Goal: Contribute content: Contribute content

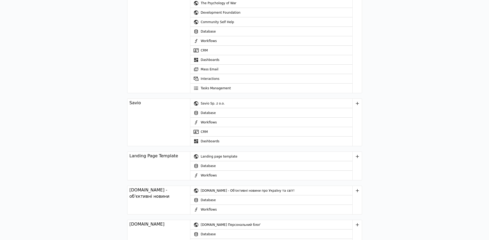
scroll to position [1023, 0]
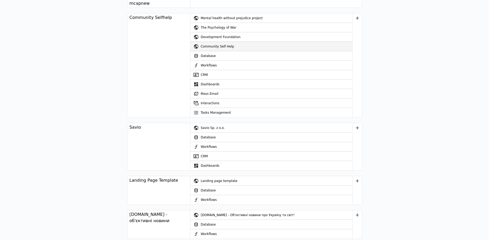
click at [208, 42] on div "Community Self Help" at bounding box center [277, 46] width 152 height 9
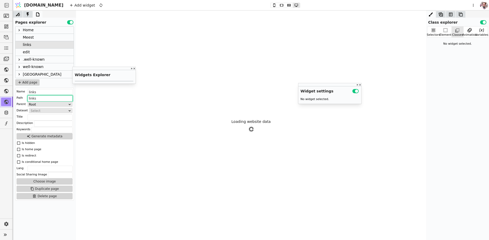
click at [39, 97] on input "links" at bounding box center [50, 98] width 45 height 6
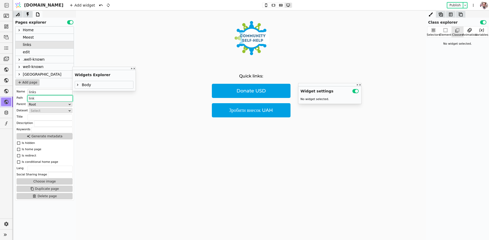
type input "link"
click at [37, 93] on input "links" at bounding box center [50, 92] width 45 height 6
type input "link"
click at [453, 5] on button "Publish" at bounding box center [454, 5] width 15 height 5
click at [229, 87] on p "Donate USD" at bounding box center [251, 91] width 79 height 14
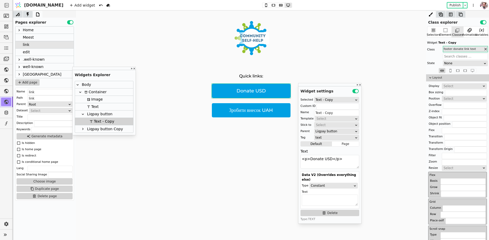
click at [111, 111] on div "Liqpay button" at bounding box center [104, 113] width 58 height 7
type input "Liqpay button"
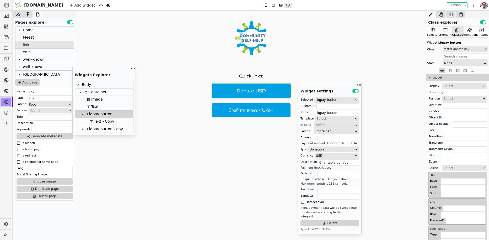
click at [24, 37] on div "Meest" at bounding box center [28, 37] width 11 height 7
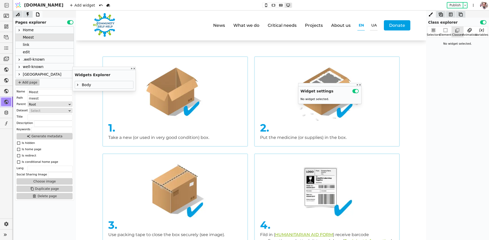
click at [31, 30] on div "Home" at bounding box center [28, 29] width 11 height 7
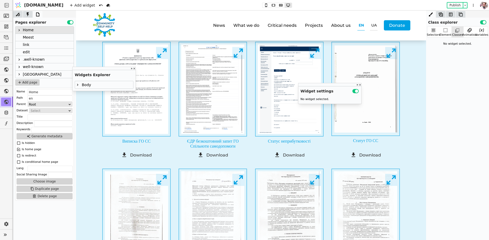
scroll to position [950, 0]
click at [20, 31] on icon at bounding box center [19, 30] width 4 height 4
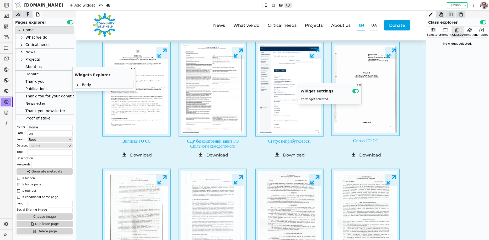
click at [21, 56] on div at bounding box center [22, 59] width 6 height 6
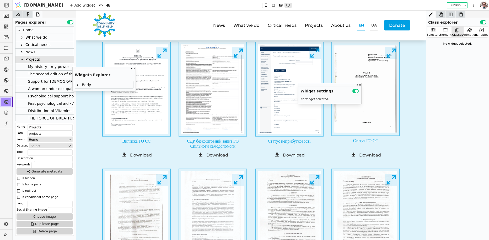
click at [27, 64] on div at bounding box center [24, 66] width 7 height 7
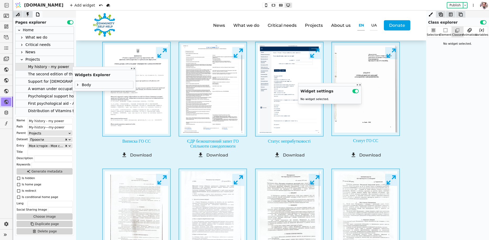
click at [23, 45] on icon at bounding box center [22, 45] width 4 height 4
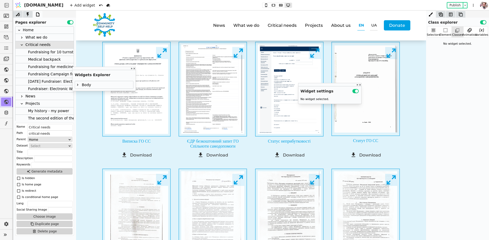
click at [28, 49] on div "Fundraising for 10 turnstiles" at bounding box center [54, 52] width 52 height 7
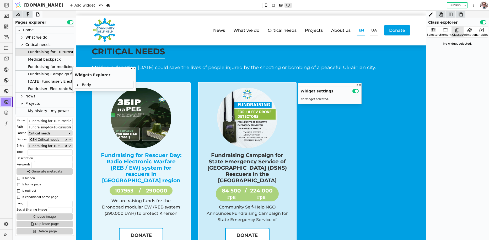
scroll to position [0, 0]
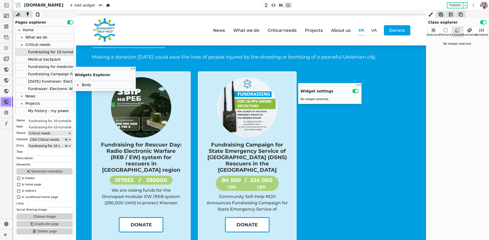
click at [56, 60] on div "Medical backpack" at bounding box center [44, 59] width 33 height 7
click at [36, 65] on div "Fundraising for medicines for the frontline hospitals" at bounding box center [75, 66] width 95 height 7
click at [38, 76] on div "Fundraising Campaign for State Emergency Service of Ukraine (DSNS) Rescuers in …" at bounding box center [139, 74] width 223 height 7
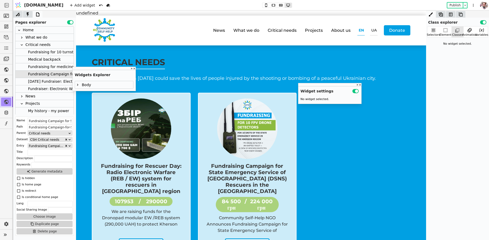
click at [37, 46] on div "Critical needs" at bounding box center [37, 44] width 25 height 7
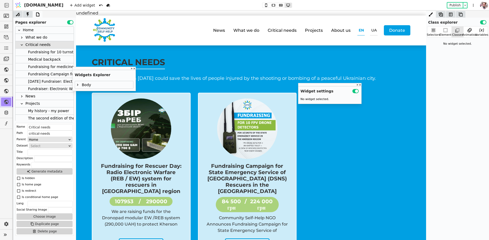
click at [45, 91] on div "Fundraiser: Electronic Warfare System for the State Emergency Service in [GEOGR…" at bounding box center [115, 88] width 175 height 7
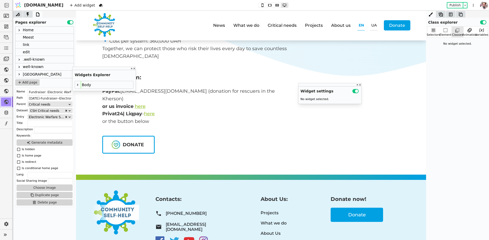
scroll to position [186, 0]
click at [152, 136] on link "Donate" at bounding box center [128, 145] width 52 height 18
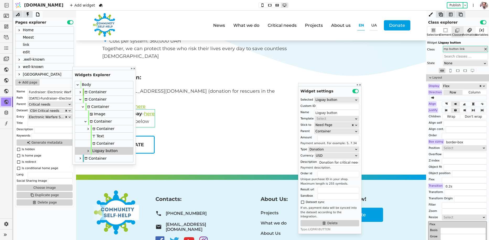
click at [468, 31] on icon at bounding box center [469, 30] width 5 height 5
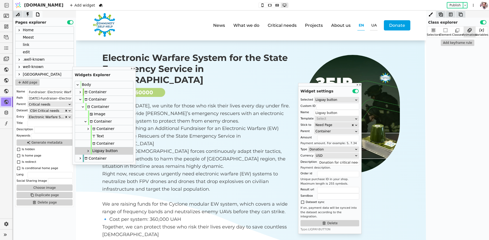
scroll to position [0, 0]
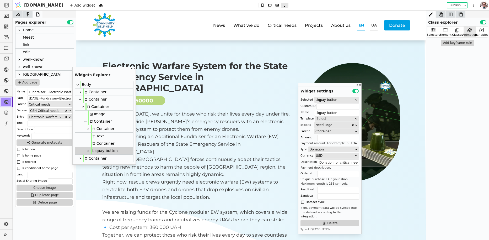
click at [20, 31] on icon at bounding box center [19, 30] width 4 height 4
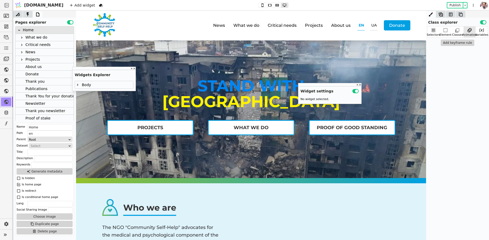
click at [26, 38] on div "What we do" at bounding box center [36, 37] width 22 height 7
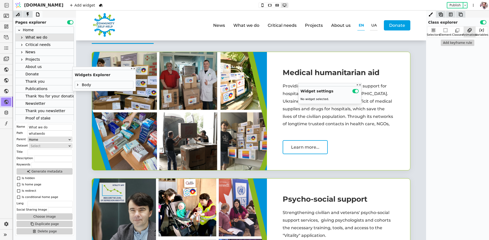
scroll to position [28, 0]
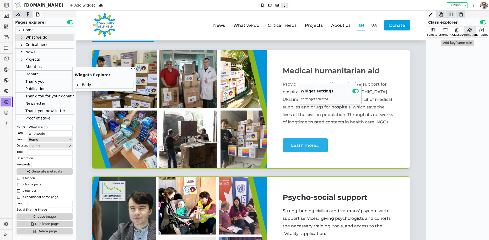
click at [283, 148] on div "Learn more..." at bounding box center [305, 145] width 45 height 14
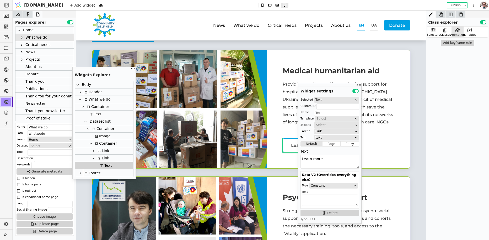
click at [102, 160] on div "Link" at bounding box center [102, 157] width 13 height 7
type input "Link"
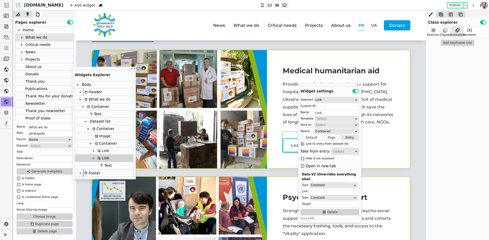
click at [444, 34] on div "Classes" at bounding box center [445, 35] width 11 height 4
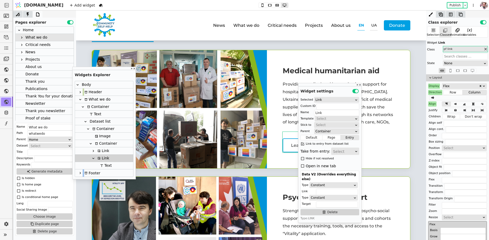
scroll to position [52, 0]
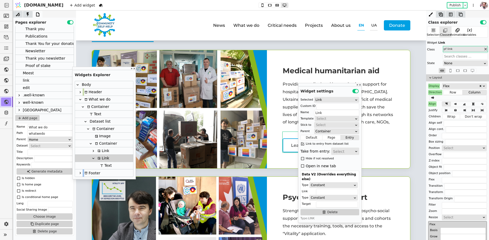
click at [30, 78] on div "link" at bounding box center [44, 80] width 58 height 7
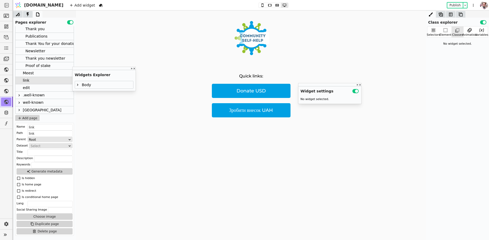
scroll to position [0, 0]
click at [241, 50] on img at bounding box center [251, 38] width 36 height 34
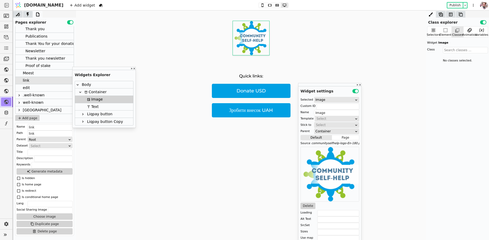
click at [93, 94] on div "Container" at bounding box center [95, 91] width 24 height 7
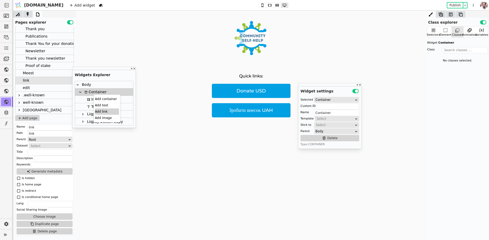
click at [99, 109] on div "Add link" at bounding box center [107, 111] width 24 height 6
type input "Link"
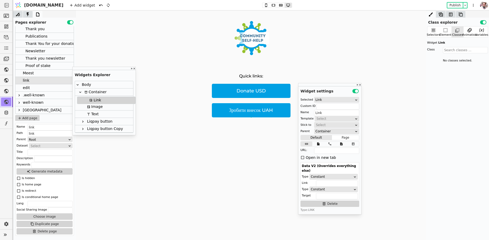
drag, startPoint x: 92, startPoint y: 128, endPoint x: 94, endPoint y: 96, distance: 31.8
click at [94, 96] on div "Body Container Image Text Liqpay button Liqpay button Copy Link" at bounding box center [104, 106] width 58 height 51
drag, startPoint x: 91, startPoint y: 108, endPoint x: 94, endPoint y: 103, distance: 5.6
click at [94, 103] on div "Body Container Link Image Text Liqpay button Liqpay button Copy" at bounding box center [104, 106] width 58 height 51
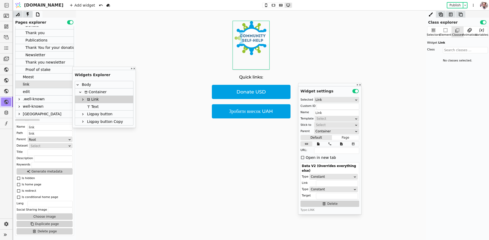
scroll to position [52, 0]
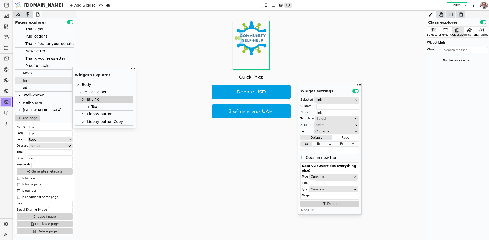
click at [82, 99] on icon at bounding box center [83, 99] width 4 height 4
click at [100, 101] on div "Link" at bounding box center [104, 99] width 58 height 7
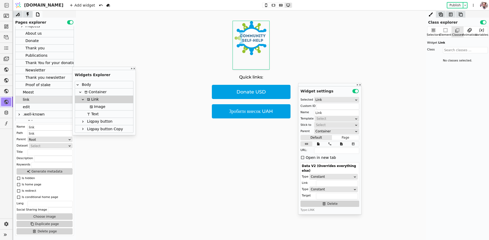
scroll to position [41, 0]
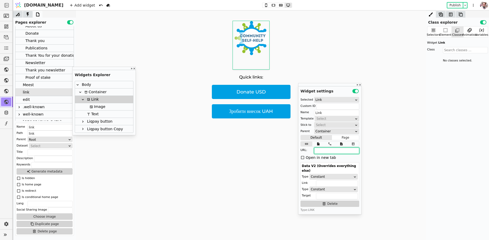
click at [322, 149] on input "text" at bounding box center [336, 150] width 45 height 6
paste input "[DOMAIN_NAME]"
type input "[DOMAIN_NAME]"
click at [236, 56] on link at bounding box center [251, 45] width 36 height 48
click at [103, 105] on div "Image" at bounding box center [96, 106] width 17 height 7
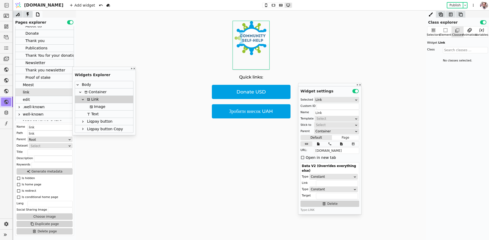
type input "Image"
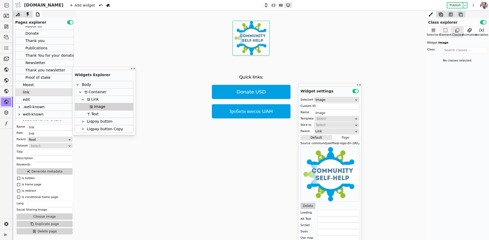
click at [446, 31] on icon at bounding box center [445, 30] width 5 height 5
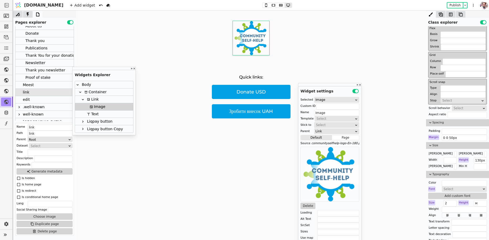
scroll to position [136, 0]
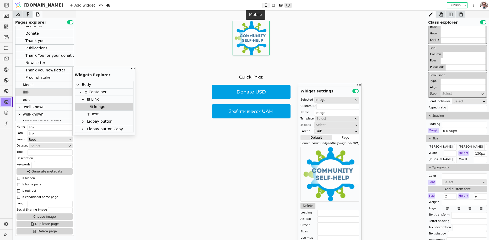
click at [263, 4] on icon at bounding box center [266, 5] width 6 height 4
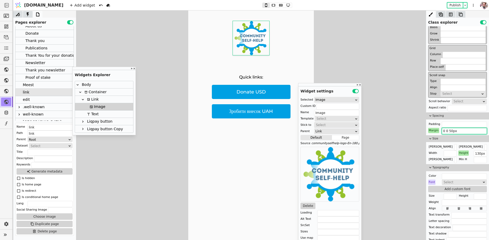
click at [445, 131] on input "0 0 50px" at bounding box center [464, 131] width 45 height 6
click at [432, 128] on div "Margin" at bounding box center [433, 130] width 11 height 5
click at [432, 137] on button "Reset" at bounding box center [434, 136] width 14 height 6
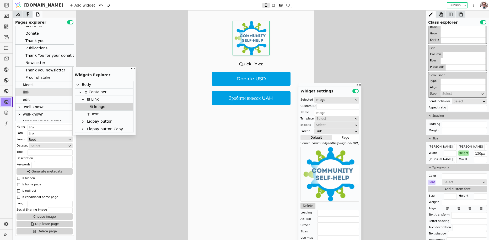
click at [94, 102] on div "Link" at bounding box center [91, 99] width 13 height 7
type input "Link"
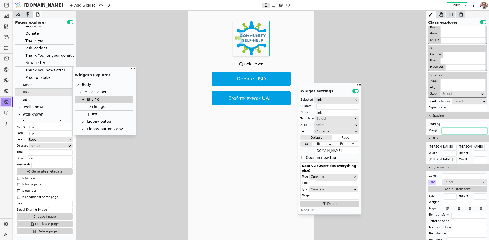
click at [447, 130] on input "text" at bounding box center [464, 131] width 45 height 6
paste input "0 0 50px"
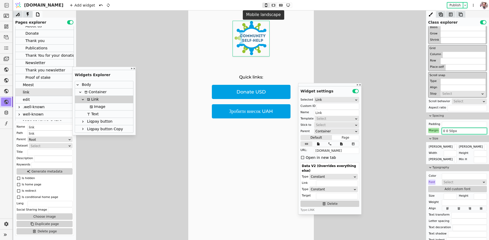
type input "0 0 50px"
click at [270, 7] on button at bounding box center [273, 5] width 7 height 5
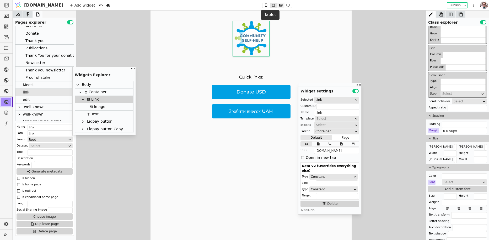
click at [278, 6] on icon at bounding box center [281, 5] width 6 height 4
type input "2"
type input "м"
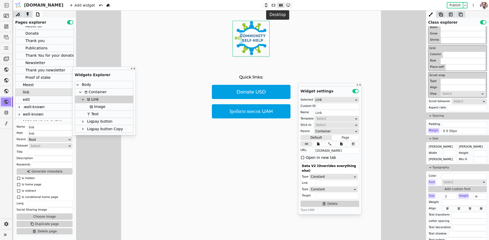
click at [285, 6] on icon at bounding box center [288, 5] width 6 height 4
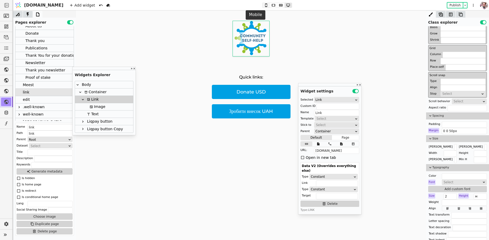
click at [265, 6] on icon at bounding box center [266, 4] width 2 height 3
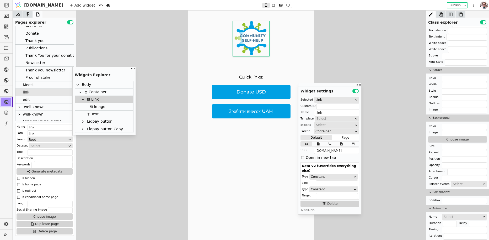
scroll to position [353, 0]
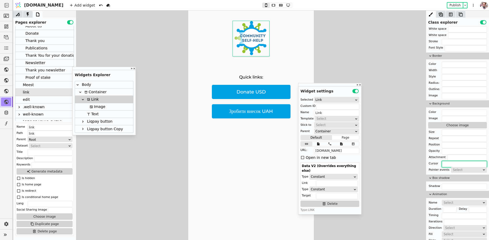
click at [449, 161] on input "text" at bounding box center [464, 164] width 45 height 6
type input "pointer"
click at [247, 95] on p "Donate USD" at bounding box center [251, 92] width 79 height 14
type input "Text - Copy"
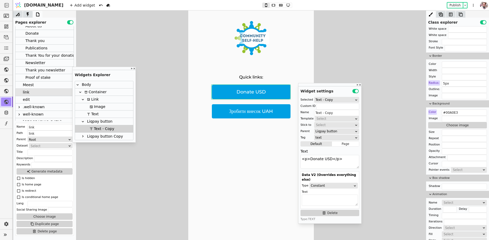
click at [243, 90] on p "Donate USD" at bounding box center [251, 92] width 79 height 14
click at [324, 161] on textarea "<p>Donate USD</p>" at bounding box center [329, 162] width 59 height 14
paste textarea "Make a donation (EN)"
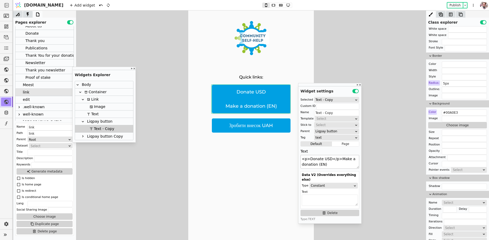
paste textarea
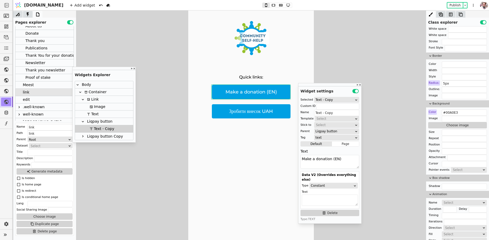
type textarea "Make a donation (EN)"
click at [242, 112] on p "Зробити внесок UAH" at bounding box center [251, 111] width 79 height 14
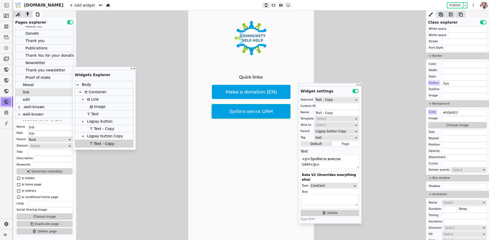
click at [259, 110] on p "Зробити внесок UAH" at bounding box center [251, 111] width 79 height 14
click at [311, 160] on textarea "<p>Зробити внесок UAH</p>" at bounding box center [329, 162] width 59 height 14
paste textarea "Зробити внесок (UA)"
type textarea "Зробити внесок (UA)"
click at [256, 91] on div "Make a donation (EN)" at bounding box center [251, 92] width 79 height 14
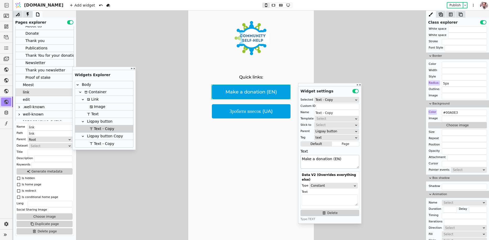
click at [342, 160] on textarea "Make a donation (EN)" at bounding box center [329, 162] width 59 height 14
click at [333, 159] on textarea "Make a donation (EN)" at bounding box center [329, 162] width 59 height 14
click at [331, 159] on textarea "Make a donation (EN)" at bounding box center [329, 162] width 59 height 14
paste textarea "🇺🇸🇺🇦"
click at [302, 160] on textarea "Make a donation (EN)" at bounding box center [329, 162] width 59 height 14
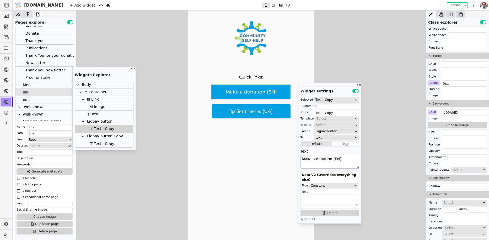
paste textarea "🇺🇸🇺🇦"
type textarea "🇺🇸 Make a donation (EN)"
click at [231, 109] on div "Зробити внесок (UA)" at bounding box center [251, 111] width 79 height 14
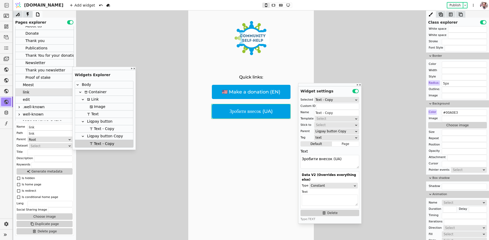
click at [226, 110] on div "Зробити внесок (UA)" at bounding box center [251, 111] width 79 height 14
click at [302, 160] on textarea "Зробити внесок (UA)" at bounding box center [329, 162] width 59 height 14
paste textarea "🇺🇸🇺🇦"
type textarea "🇺🇦 Зробити внесок (UA)"
click at [224, 94] on div "🇺🇸 Make a donation (EN)" at bounding box center [251, 92] width 79 height 14
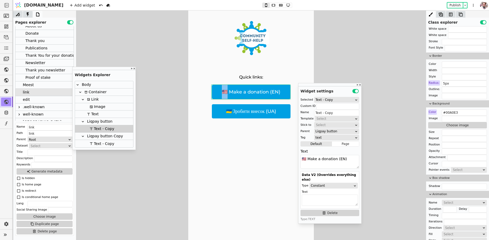
drag, startPoint x: 222, startPoint y: 91, endPoint x: 227, endPoint y: 91, distance: 4.2
click at [227, 91] on div "🇺🇸 Make a donation (EN)" at bounding box center [251, 92] width 79 height 14
drag, startPoint x: 229, startPoint y: 91, endPoint x: 270, endPoint y: 93, distance: 41.2
click at [270, 93] on div "🇺🇸 Make a donation (EN)" at bounding box center [251, 92] width 79 height 14
drag, startPoint x: 227, startPoint y: 92, endPoint x: 222, endPoint y: 92, distance: 5.0
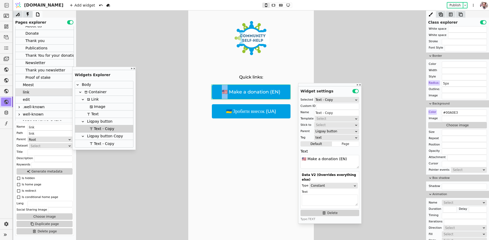
click at [222, 92] on div "🇺🇸 Make a donation (EN)" at bounding box center [251, 92] width 79 height 14
copy div "🇺🇸 M"
click at [268, 92] on div "🇺🇸 Make a donation (EN)" at bounding box center [251, 92] width 79 height 14
click at [252, 111] on div "🇺🇦 Зробити внесок (UA)" at bounding box center [251, 111] width 79 height 14
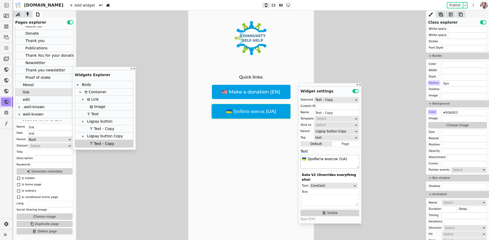
drag, startPoint x: 308, startPoint y: 159, endPoint x: 335, endPoint y: 159, distance: 27.5
click at [335, 159] on textarea "🇺🇦 Зробити внесок (UA)" at bounding box center [329, 162] width 59 height 14
paste textarea "Підтримати збір"
type textarea "🇺🇦 Підтримати збір (UA)"
click at [240, 97] on div "🇺🇸 Make a donation (EN)" at bounding box center [251, 92] width 79 height 14
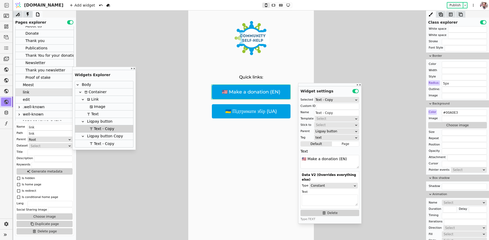
click at [94, 121] on div "Liqpay button" at bounding box center [98, 121] width 27 height 7
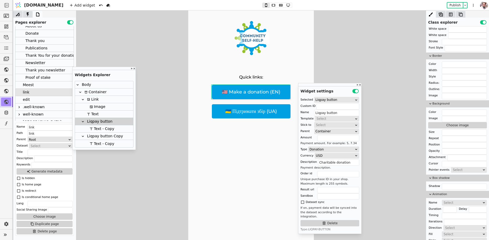
click at [90, 100] on div "Link" at bounding box center [91, 99] width 13 height 7
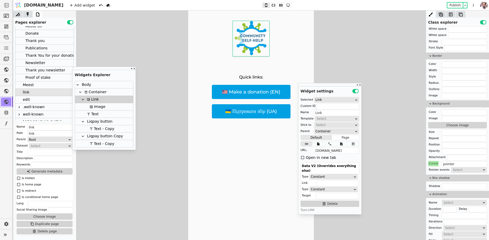
click at [91, 93] on div "Container" at bounding box center [95, 91] width 24 height 7
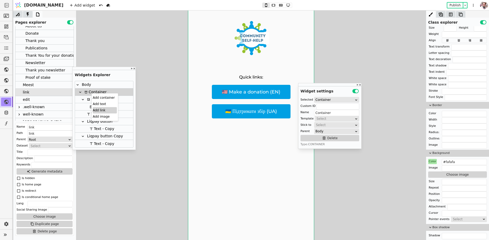
click at [96, 108] on div "Add link" at bounding box center [105, 110] width 24 height 6
type input "Link"
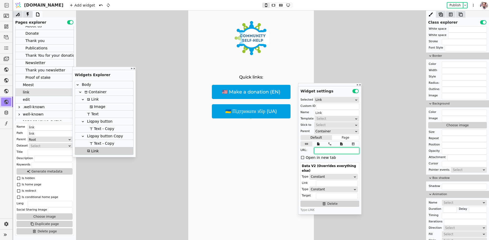
click at [323, 152] on input "text" at bounding box center [336, 150] width 45 height 6
paste input "[URL][DOMAIN_NAME]"
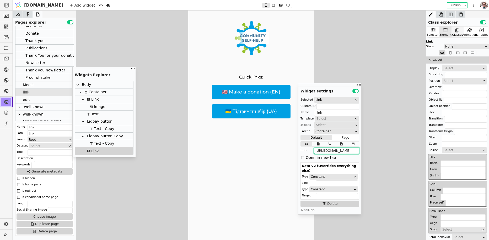
type input "[URL][DOMAIN_NAME]"
click at [458, 35] on div "Classes" at bounding box center [457, 35] width 11 height 4
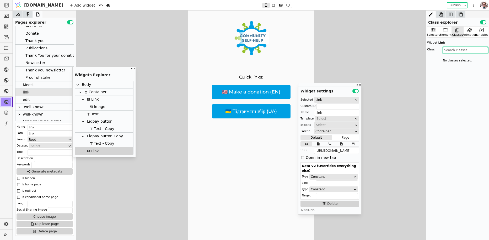
click at [453, 50] on input "text" at bounding box center [465, 50] width 45 height 6
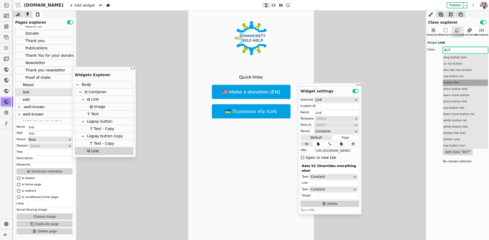
type input "BUT"
click at [457, 82] on div "button link" at bounding box center [465, 82] width 45 height 6
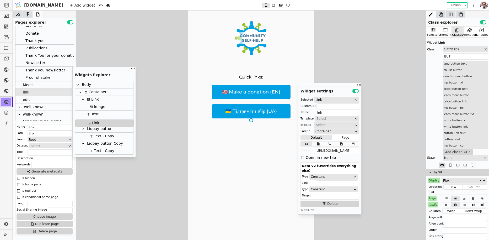
drag, startPoint x: 91, startPoint y: 151, endPoint x: 92, endPoint y: 121, distance: 29.9
click at [92, 121] on div "Body Container Link Image Text Liqpay button Text - Copy Liqpay button Copy Tex…" at bounding box center [104, 117] width 58 height 73
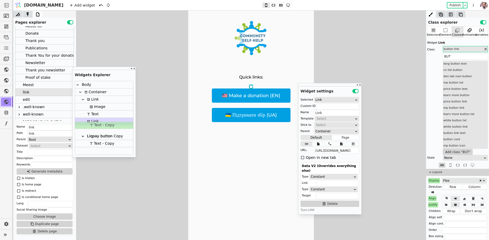
drag, startPoint x: 95, startPoint y: 137, endPoint x: 95, endPoint y: 124, distance: 12.8
click at [95, 124] on div "Body Container Link Image Text Link Liqpay button Text - Copy Liqpay button Cop…" at bounding box center [104, 117] width 58 height 73
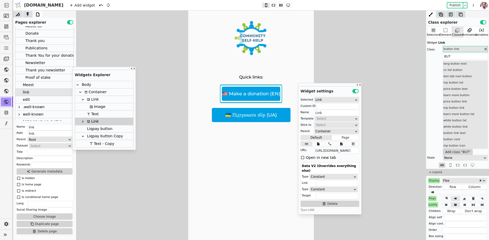
click at [83, 121] on icon at bounding box center [83, 121] width 4 height 4
click at [94, 129] on div "Text - Copy" at bounding box center [101, 128] width 26 height 7
type input "Text - Copy"
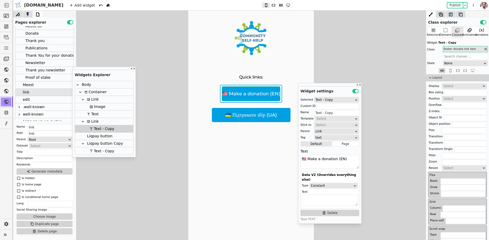
click at [485, 49] on icon at bounding box center [485, 49] width 2 height 2
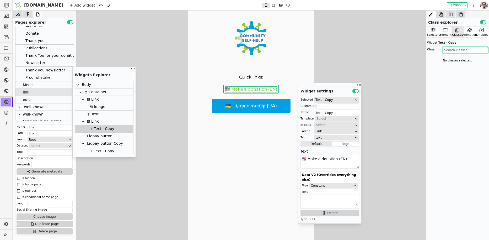
click at [474, 49] on input "text" at bounding box center [465, 50] width 45 height 6
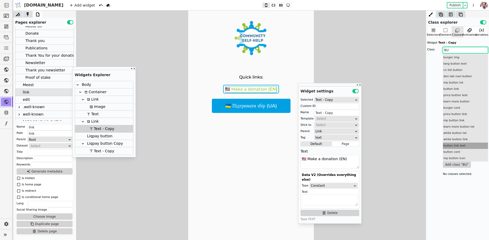
type input "BU"
click at [458, 144] on div "button link text" at bounding box center [465, 145] width 45 height 6
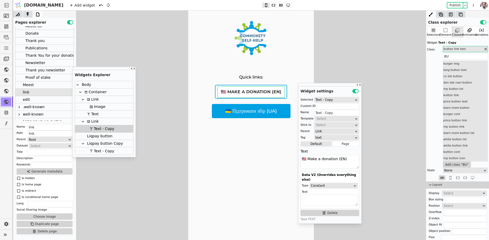
click at [93, 120] on div "Link" at bounding box center [91, 121] width 13 height 7
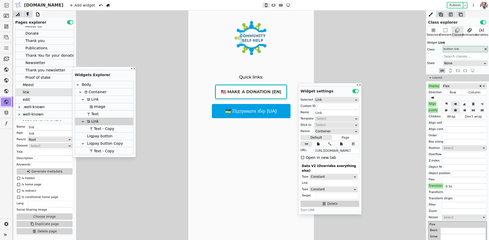
click at [88, 138] on div "Liqpay button" at bounding box center [98, 135] width 27 height 7
type input "Liqpay button"
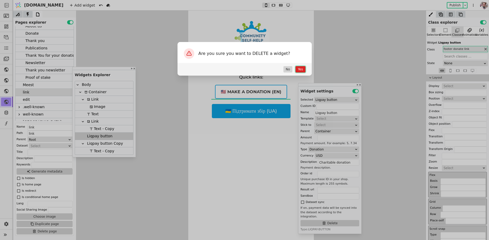
click at [300, 68] on button "Yes" at bounding box center [300, 69] width 10 height 6
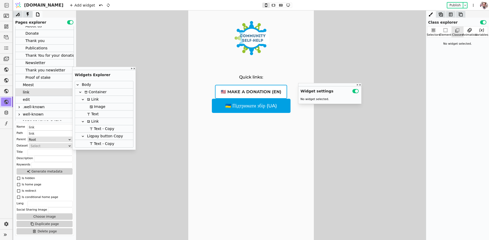
click at [90, 122] on icon at bounding box center [88, 121] width 3 height 3
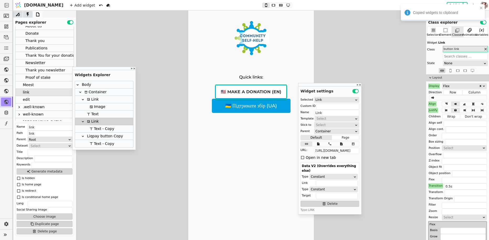
click at [89, 93] on div "Container" at bounding box center [95, 91] width 24 height 7
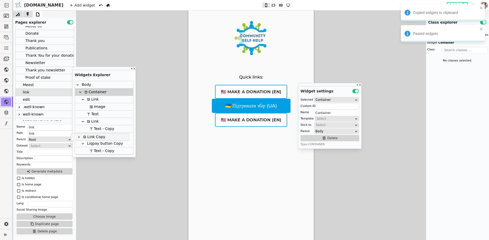
drag, startPoint x: 94, startPoint y: 152, endPoint x: 90, endPoint y: 135, distance: 16.8
click at [90, 135] on div "Body Container Link Image Text Link Text - Copy Liqpay button Copy Text - Copy …" at bounding box center [104, 117] width 58 height 73
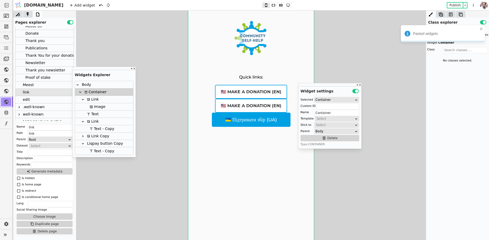
click at [93, 150] on div "Text - Copy" at bounding box center [101, 150] width 26 height 7
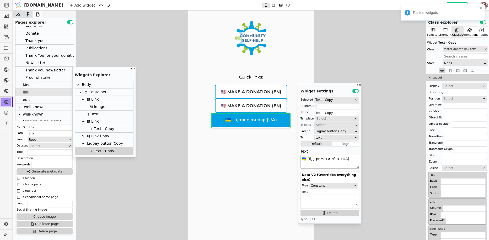
click at [305, 158] on textarea "🇺🇦 Підтримати збір (UA)" at bounding box center [329, 162] width 59 height 14
click at [83, 135] on icon at bounding box center [83, 136] width 4 height 4
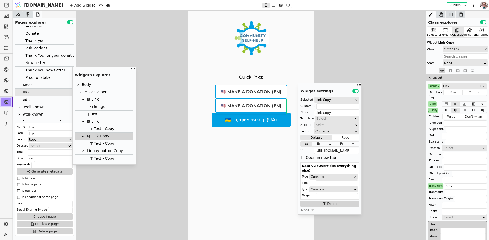
click at [93, 142] on div "Text - Copy" at bounding box center [101, 143] width 26 height 7
type input "Text - Copy"
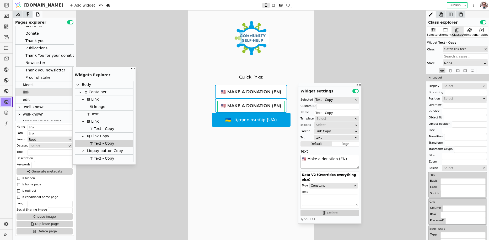
click at [326, 160] on textarea "🇺🇸 Make a donation (EN)" at bounding box center [329, 162] width 59 height 14
paste textarea "Підтримати збір (UA"
type textarea "🇺🇦 Підтримати збір (UA)"
click at [103, 148] on div "Liqpay button Copy" at bounding box center [103, 150] width 37 height 7
type input "Liqpay button Copy"
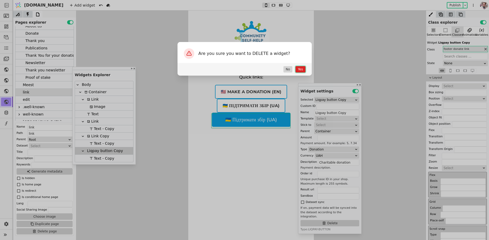
click at [302, 71] on button "Yes" at bounding box center [300, 69] width 10 height 6
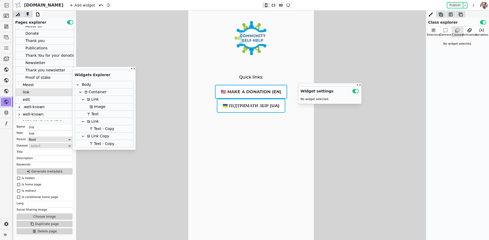
click at [83, 135] on icon at bounding box center [83, 136] width 4 height 4
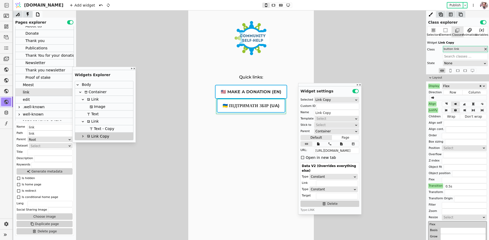
click at [89, 121] on icon at bounding box center [88, 121] width 3 height 3
type input "Link"
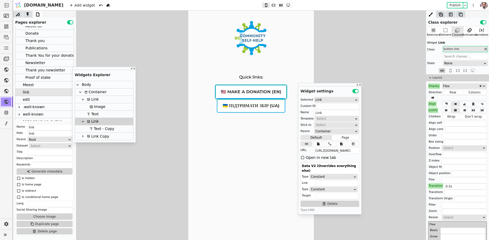
click at [81, 121] on icon at bounding box center [83, 121] width 4 height 4
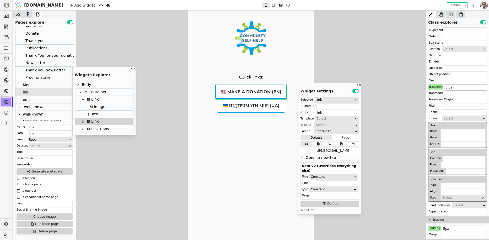
scroll to position [144, 0]
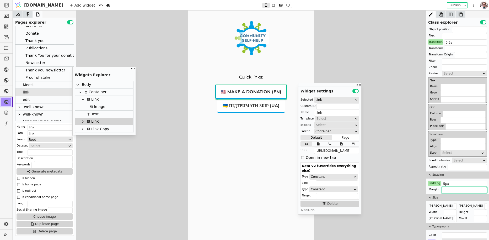
click at [452, 188] on input "text" at bounding box center [464, 190] width 45 height 6
type input "0 0 20px"
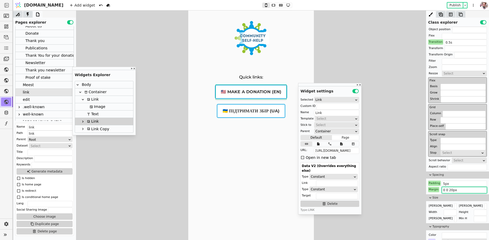
click at [93, 128] on div "Link Copy" at bounding box center [97, 128] width 24 height 7
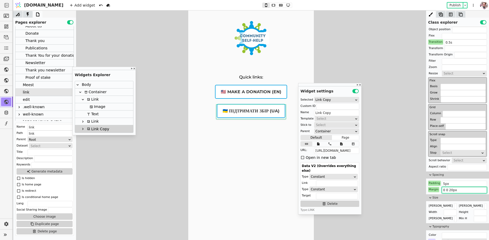
click at [450, 190] on input "0 0 20px" at bounding box center [464, 190] width 45 height 6
click at [250, 76] on p "Quick links:" at bounding box center [251, 76] width 24 height 5
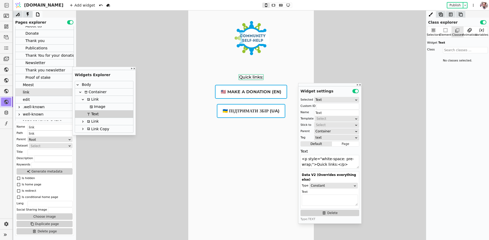
click at [249, 50] on img at bounding box center [251, 38] width 36 height 34
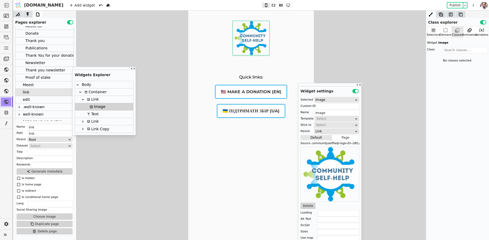
click at [81, 98] on icon at bounding box center [83, 99] width 4 height 4
type input "Link"
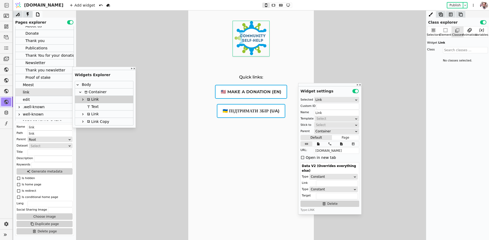
click at [112, 147] on div at bounding box center [251, 124] width 476 height 229
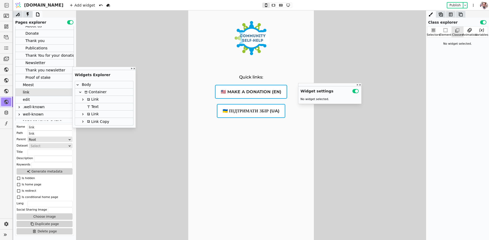
click at [253, 59] on div "Quick links: 🇺🇸 Make a donation (EN) 🇺🇦 Підтримати збір (UA)" at bounding box center [251, 135] width 126 height 250
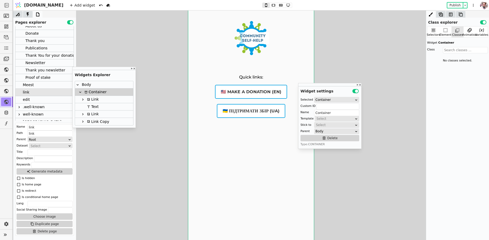
click at [248, 79] on p "Quick links:" at bounding box center [251, 76] width 24 height 5
type input "Text"
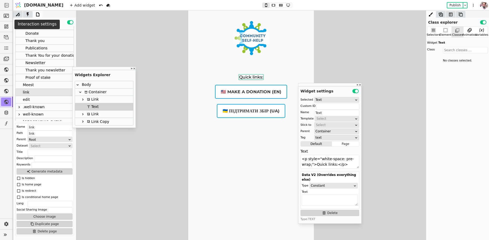
click at [28, 13] on icon at bounding box center [27, 14] width 5 height 5
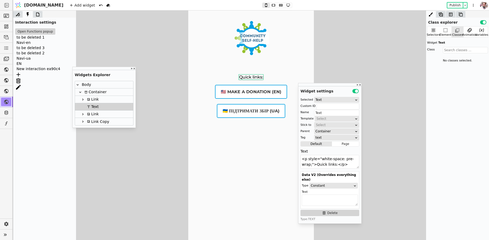
click at [39, 18] on div "Interaction settings" at bounding box center [44, 22] width 63 height 8
click at [36, 13] on icon at bounding box center [37, 14] width 3 height 4
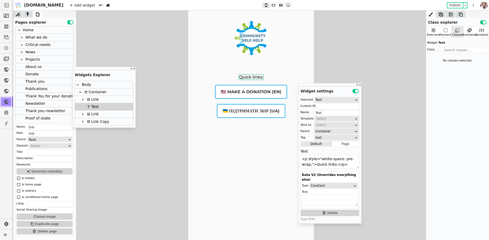
click at [35, 38] on div "What we do" at bounding box center [36, 37] width 22 height 7
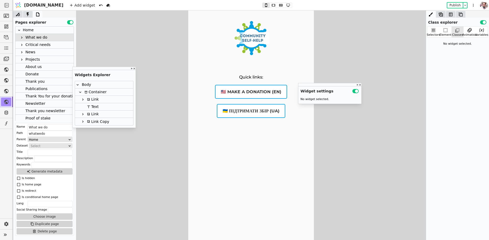
click at [23, 38] on icon at bounding box center [22, 37] width 4 height 4
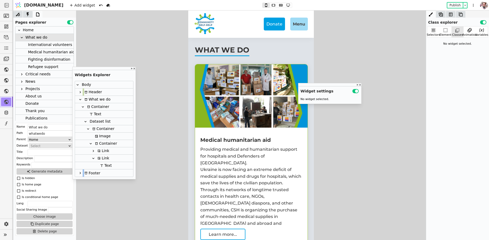
click at [32, 46] on div "International volunteers" at bounding box center [50, 44] width 44 height 7
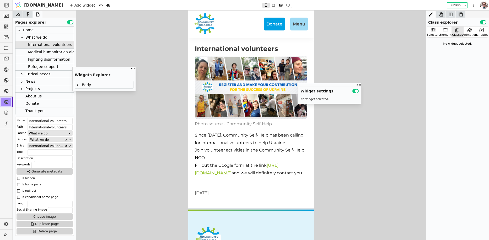
click at [32, 33] on div "Home" at bounding box center [28, 29] width 11 height 7
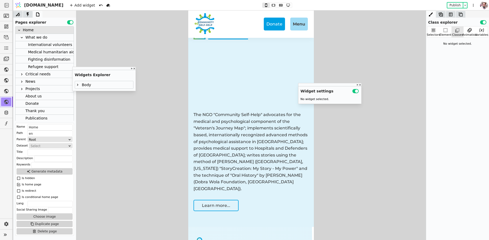
scroll to position [206, 0]
click at [231, 129] on p "The NGO "Community Self-Help" advocates for the medical and psychological compo…" at bounding box center [250, 151] width 115 height 80
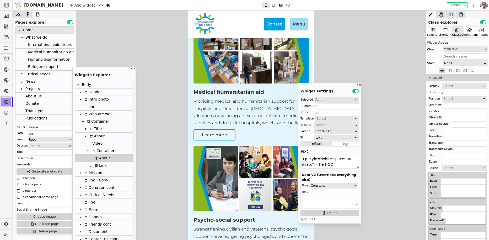
scroll to position [464, 0]
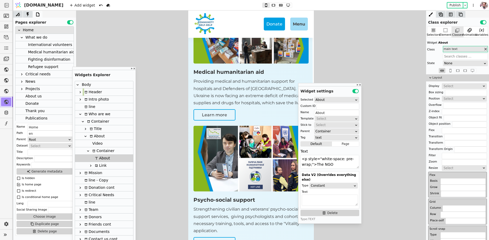
click at [218, 69] on div "Medical humanitarian aid" at bounding box center [250, 72] width 115 height 6
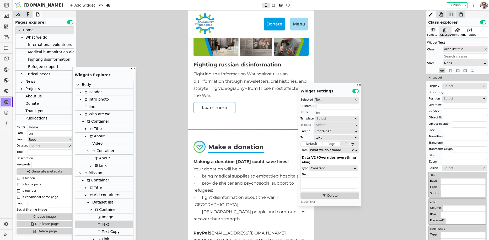
scroll to position [726, 0]
click at [225, 143] on div "Make a donation" at bounding box center [236, 148] width 56 height 10
type input "Text - Copy"
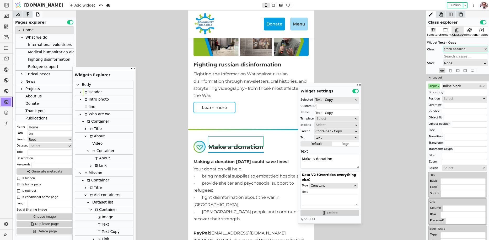
click at [227, 172] on p "• bring medical supplies to embattled hospitals;" at bounding box center [250, 175] width 115 height 7
type input "rekvizyty"
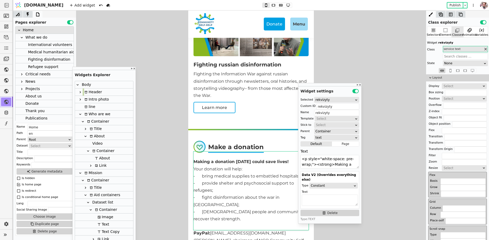
click at [222, 148] on div "Make a donation Making a donation [DATE] could save lives! Your donation will h…" at bounding box center [250, 226] width 115 height 171
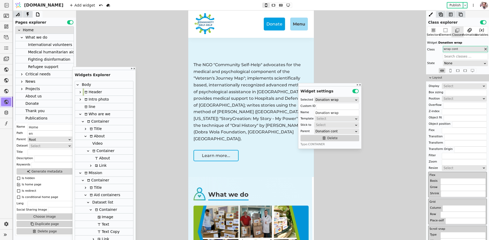
scroll to position [0, 0]
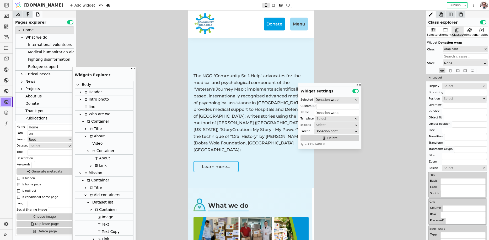
click at [223, 99] on p "The NGO "Community Self-Help" advocates for the medical and psychological compo…" at bounding box center [250, 112] width 115 height 80
type input "About"
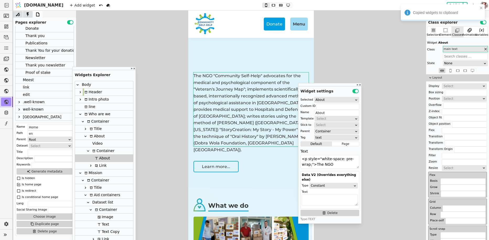
click at [30, 88] on div "link" at bounding box center [44, 87] width 58 height 7
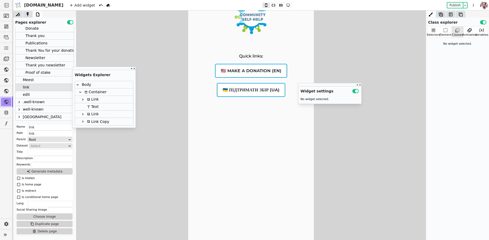
click at [201, 74] on div "Quick links: 🇺🇸 Make a donation (EN) 🇺🇦 Підтримати збір (UA)" at bounding box center [251, 115] width 126 height 250
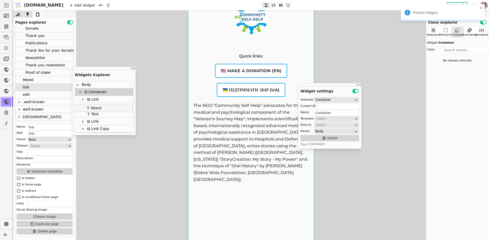
drag, startPoint x: 92, startPoint y: 130, endPoint x: 92, endPoint y: 107, distance: 22.6
click at [92, 107] on div "Body Container Link Text Link Link Copy About" at bounding box center [104, 106] width 58 height 51
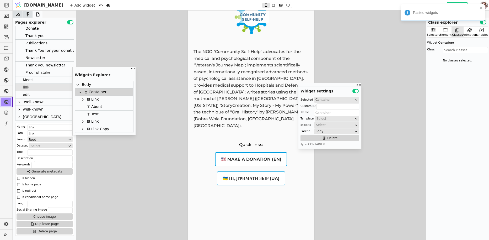
click at [244, 135] on div "The NGO "Community Self-Help" advocates for the medical and psychological compo…" at bounding box center [251, 115] width 126 height 250
click at [246, 142] on p "Quick links:" at bounding box center [251, 144] width 24 height 5
type input "Text"
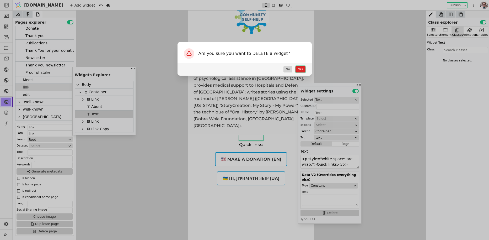
click at [303, 68] on button "Yes" at bounding box center [300, 69] width 10 height 6
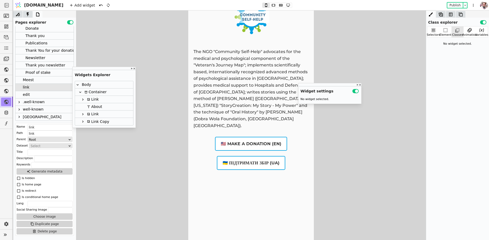
click at [227, 82] on p "The NGO "Community Self-Help" advocates for the medical and psychological compo…" at bounding box center [250, 88] width 115 height 80
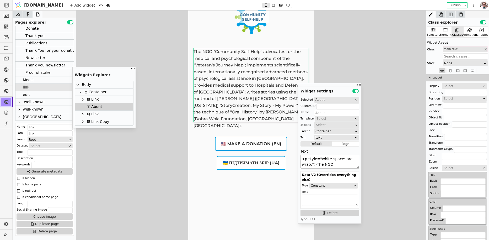
click at [320, 167] on textarea "<p style="white-space: pre-wrap;">The NGO &quot;Community Self-Help&quot; advoc…" at bounding box center [329, 162] width 59 height 14
paste textarea "[[DATE] 13:39:36] Татко: Protect Kherson’s Rescuers [[DATE] 13:39:49] [PERSON_N…"
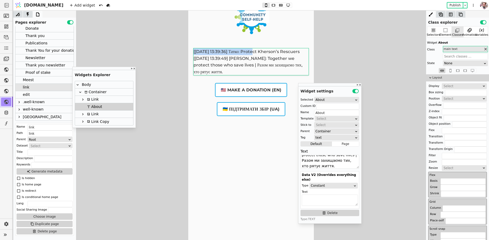
drag, startPoint x: 253, startPoint y: 52, endPoint x: 191, endPoint y: 48, distance: 61.4
click at [191, 48] on div "[[DATE] 13:39:36] Татко: Protect Kherson’s Rescuers [[DATE] 13:39:49] [PERSON_N…" at bounding box center [251, 115] width 126 height 250
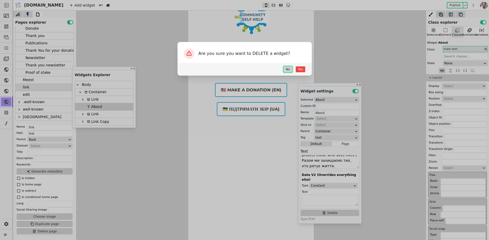
click at [291, 68] on button "No" at bounding box center [287, 69] width 9 height 6
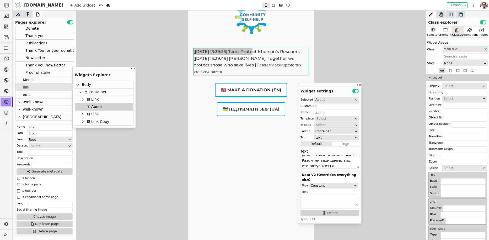
click at [253, 54] on div "[[DATE] 13:39:36] Татко: Protect Kherson’s Rescuers [[DATE] 13:39:49] [PERSON_N…" at bounding box center [250, 61] width 115 height 27
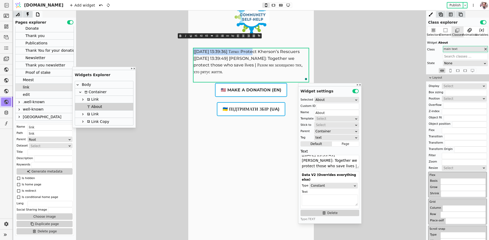
drag, startPoint x: 252, startPoint y: 52, endPoint x: 191, endPoint y: 54, distance: 61.1
click at [191, 54] on div "[[DATE] 13:39:36] Татко: Protect Kherson’s Rescuers [[DATE] 13:39:49] [PERSON_N…" at bounding box center [251, 115] width 126 height 250
type textarea "<p style="white-space: pre-wrap;">Protect Kherson’s Rescuers [[DATE] 13:39:49] …"
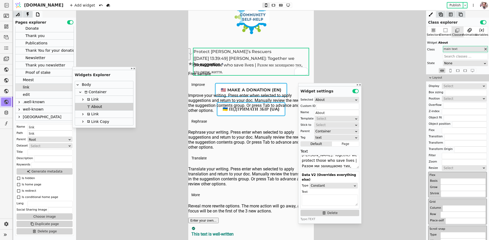
click at [238, 147] on div "Protect [PERSON_NAME]’s Rescuers [[DATE] 13:39:49] [PERSON_NAME]: Together we p…" at bounding box center [251, 115] width 126 height 250
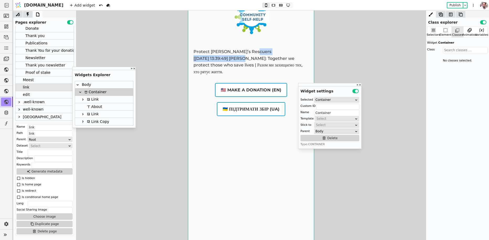
drag, startPoint x: 253, startPoint y: 60, endPoint x: 193, endPoint y: 60, distance: 59.5
click at [193, 60] on p "Protect [PERSON_NAME]’s Rescuers [[DATE] 13:39:49] [PERSON_NAME]: Together we p…" at bounding box center [250, 61] width 115 height 27
type input "About"
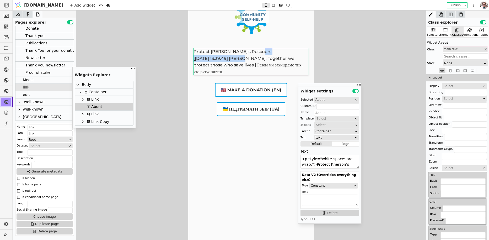
drag, startPoint x: 198, startPoint y: 58, endPoint x: 252, endPoint y: 59, distance: 54.0
click at [252, 59] on p "Protect [PERSON_NAME]’s Rescuers [[DATE] 13:39:49] [PERSON_NAME]: Together we p…" at bounding box center [250, 61] width 115 height 27
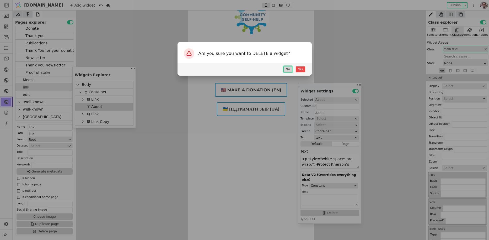
click at [289, 70] on button "No" at bounding box center [287, 69] width 9 height 6
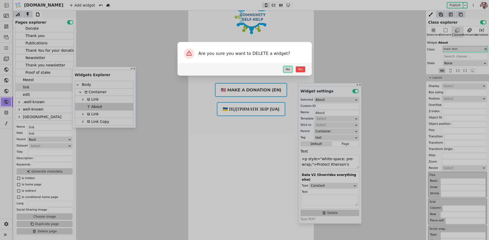
click at [289, 70] on button "No" at bounding box center [287, 69] width 9 height 6
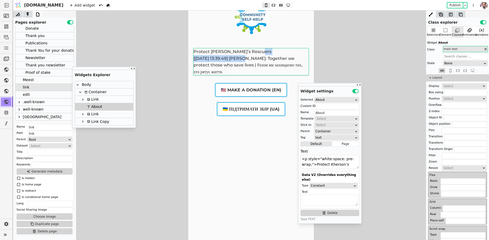
click at [244, 58] on p "Protect [PERSON_NAME]’s Rescuers [[DATE] 13:39:49] [PERSON_NAME]: Together we p…" at bounding box center [250, 61] width 115 height 27
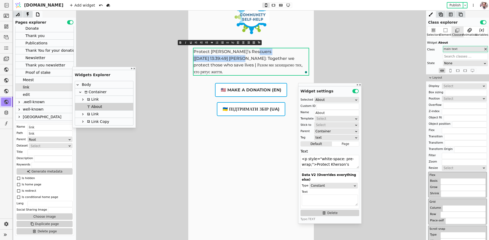
drag, startPoint x: 252, startPoint y: 59, endPoint x: 187, endPoint y: 59, distance: 64.8
click at [188, 59] on html "Protect [PERSON_NAME]’s Rescuers [[DATE] 13:39:49] [PERSON_NAME]: Together we p…" at bounding box center [251, 115] width 126 height 250
type textarea "<p style="white-space: pre-wrap;">Protect [PERSON_NAME]’s Rescuers Together we …"
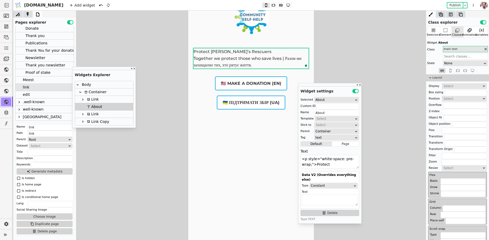
click at [277, 78] on div "🇺🇸 Make a donation (EN)" at bounding box center [251, 83] width 68 height 10
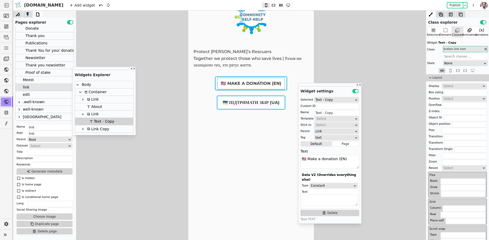
click at [104, 114] on div "Link" at bounding box center [104, 113] width 58 height 7
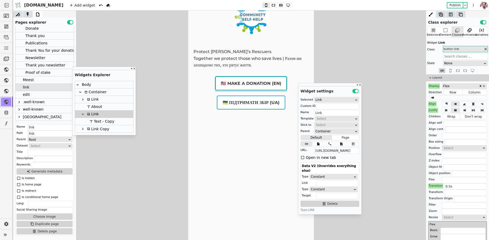
click at [304, 157] on icon at bounding box center [302, 157] width 3 height 3
click at [107, 128] on div "Link Copy" at bounding box center [97, 128] width 24 height 7
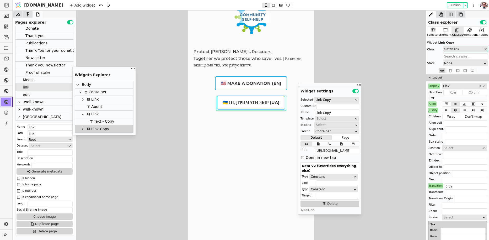
click at [305, 156] on div "Open in new tab" at bounding box center [329, 157] width 59 height 7
click at [304, 157] on icon at bounding box center [302, 157] width 4 height 4
click at [233, 58] on p "Protect [PERSON_NAME]’s Rescuers Together we protect those who save lives | Раз…" at bounding box center [250, 58] width 115 height 20
type input "About"
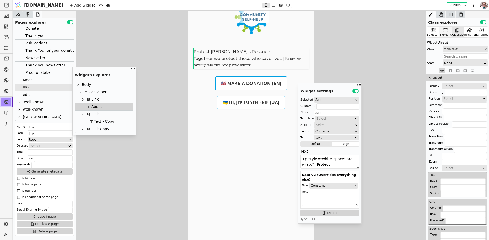
click at [443, 35] on div "Element" at bounding box center [445, 35] width 12 height 4
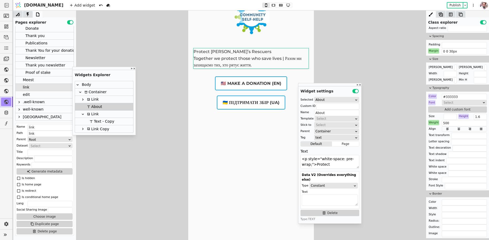
scroll to position [218, 0]
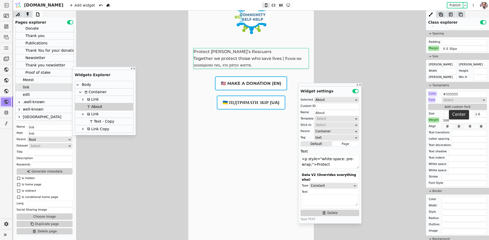
click at [458, 124] on icon at bounding box center [459, 126] width 6 height 4
click at [286, 57] on p "Protect [PERSON_NAME]’s Rescuers Together we protect those who save lives | Раз…" at bounding box center [250, 58] width 115 height 20
click at [287, 58] on p "Protect [PERSON_NAME]’s Rescuers Together we protect those who save lives | Раз…" at bounding box center [250, 58] width 115 height 20
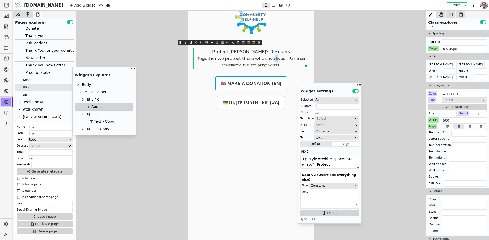
drag, startPoint x: 287, startPoint y: 58, endPoint x: 282, endPoint y: 58, distance: 4.3
click at [282, 58] on span "Protect [PERSON_NAME]’s Rescuers Together we protect those who save lives | Раз…" at bounding box center [251, 58] width 109 height 18
type textarea "<p style="white-space: pre-wrap;">Protect Kherson’s Rescuers Together we protec…"
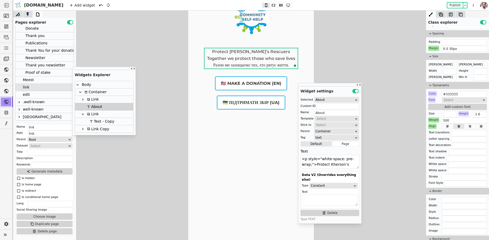
click at [252, 163] on div "Protect [PERSON_NAME]’s Rescuers Together we protect those who save lives Разом…" at bounding box center [251, 115] width 126 height 250
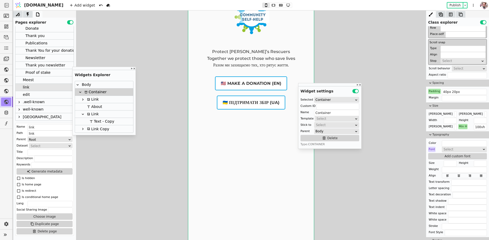
click at [250, 50] on p "Protect [PERSON_NAME]’s Rescuers Together we protect those who save lives" at bounding box center [251, 54] width 88 height 13
type input "About"
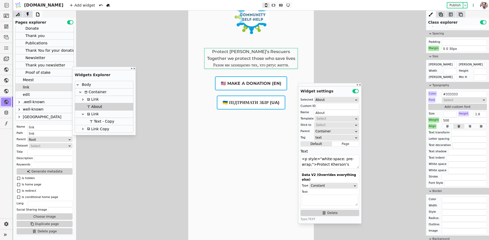
click at [250, 50] on p "Protect [PERSON_NAME]’s Rescuers Together we protect those who save lives" at bounding box center [251, 54] width 88 height 13
type textarea "<p style="white-space: pre-wrap;"><strong>Protect Kherson’s Rescuers </strong>T…"
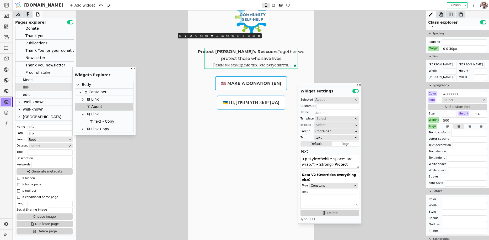
click at [180, 35] on icon at bounding box center [181, 36] width 2 height 2
click at [217, 68] on p "Разом ми захищаємо тих, хто рятує життя." at bounding box center [250, 65] width 115 height 7
click at [309, 53] on div "Protect [PERSON_NAME]’s Rescuers Together we protect those who save lives Разом…" at bounding box center [251, 115] width 126 height 250
type input "Container"
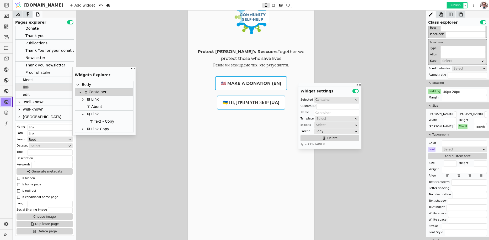
click at [452, 6] on button "Publish" at bounding box center [454, 5] width 15 height 5
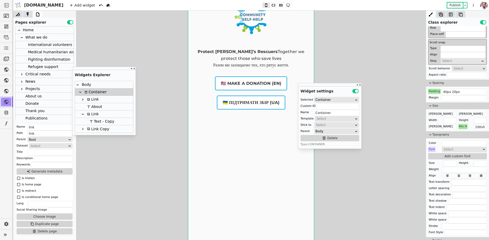
click at [35, 39] on div "What we do" at bounding box center [36, 37] width 22 height 7
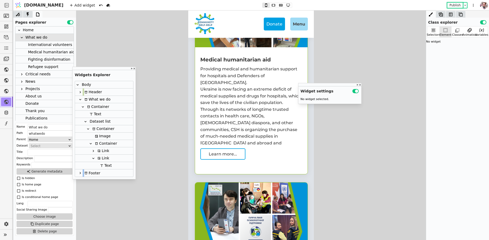
scroll to position [81, 0]
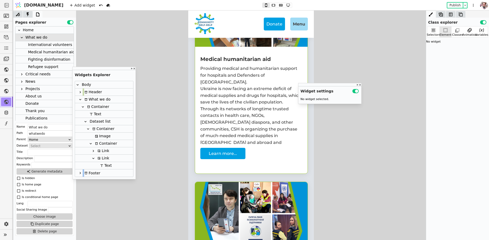
click at [241, 153] on div "Learn more..." at bounding box center [222, 153] width 45 height 11
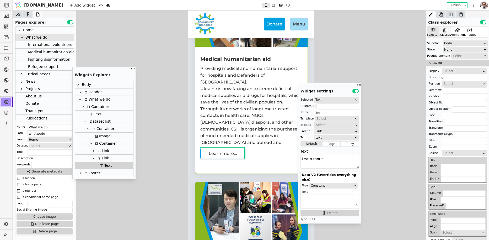
click at [449, 35] on div "Classes" at bounding box center [445, 35] width 11 height 4
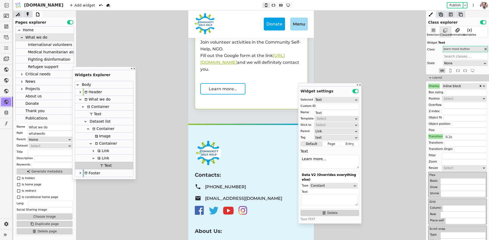
scroll to position [694, 0]
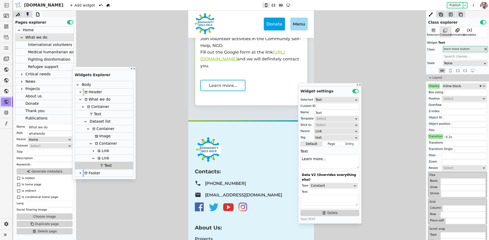
click at [35, 74] on div "Critical needs" at bounding box center [37, 74] width 25 height 7
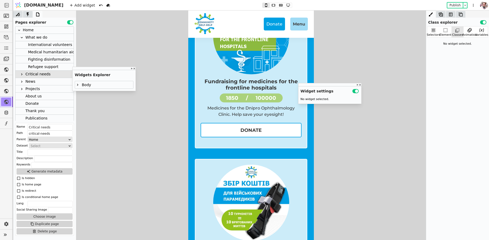
click at [28, 32] on div "Home" at bounding box center [28, 29] width 11 height 7
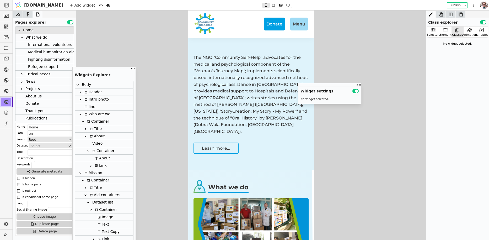
scroll to position [252, 0]
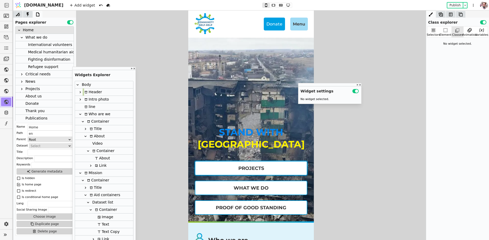
click at [220, 171] on link "Projects" at bounding box center [251, 168] width 112 height 14
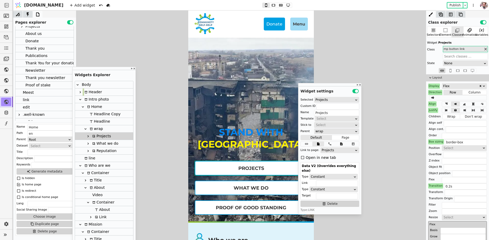
click at [29, 99] on div "link" at bounding box center [44, 99] width 58 height 7
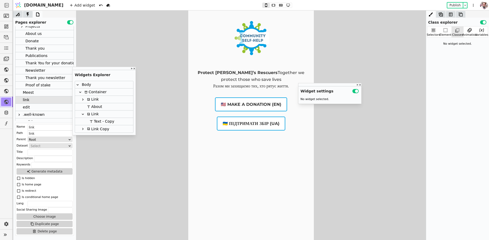
click at [220, 103] on div "🇺🇸 Make a donation (EN)" at bounding box center [251, 104] width 68 height 10
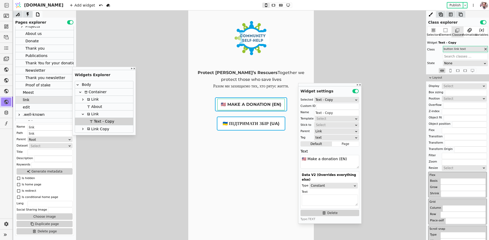
click at [115, 112] on div "Link" at bounding box center [104, 113] width 58 height 7
type input "Link"
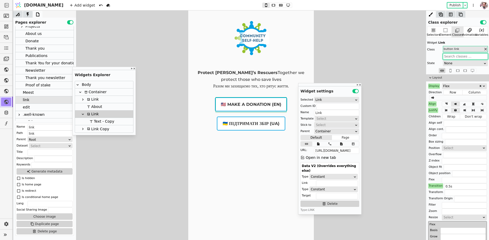
click at [455, 56] on input "text" at bounding box center [465, 56] width 45 height 6
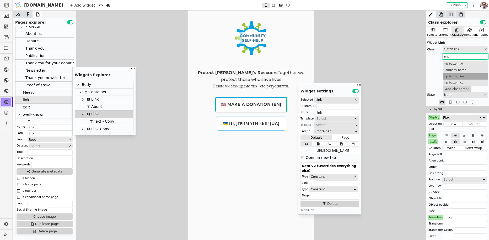
type input "mp"
click at [460, 76] on div "mp button link" at bounding box center [465, 76] width 45 height 6
type input "border-box"
type input "0.2s"
type input "10px 15px"
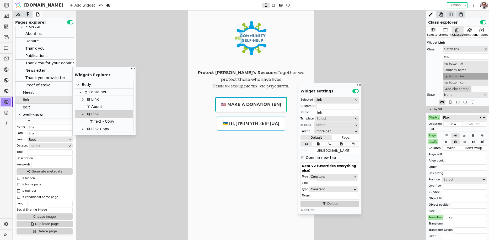
type input "170px"
type input "55px"
type input "#333333"
type input "18px"
type input "600"
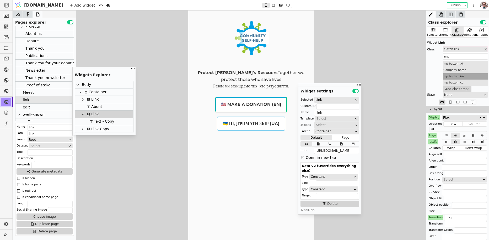
type input "uppercase"
type input "0 0 0px 0 #00A0E3"
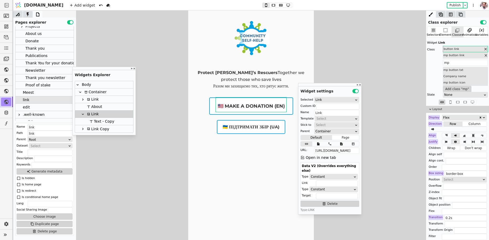
click at [101, 122] on div "Text - Copy" at bounding box center [101, 121] width 26 height 7
type input "Text - Copy"
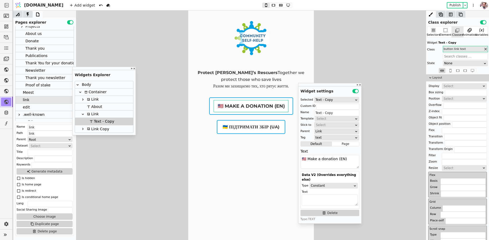
click at [486, 49] on icon at bounding box center [485, 49] width 4 height 4
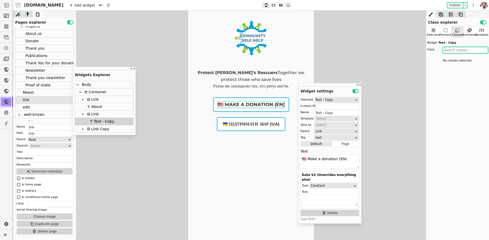
click at [476, 49] on input "text" at bounding box center [465, 50] width 45 height 6
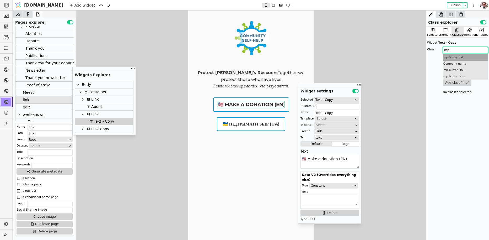
type input "mp"
click at [474, 56] on div "mp button txt" at bounding box center [465, 57] width 45 height 6
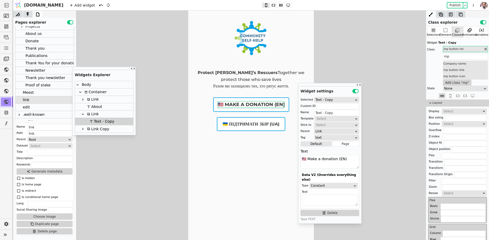
click at [101, 116] on div "Link" at bounding box center [104, 113] width 58 height 7
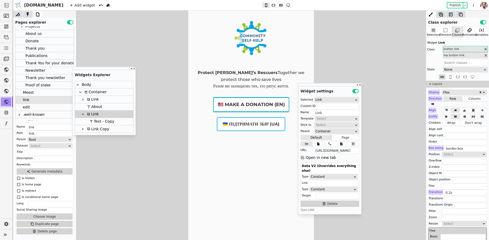
click at [486, 50] on icon at bounding box center [485, 49] width 4 height 4
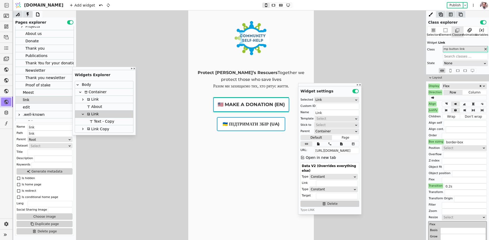
click at [278, 117] on link "🇺🇦 Підтримати збір (UA)" at bounding box center [251, 124] width 69 height 14
type input "Link Copy"
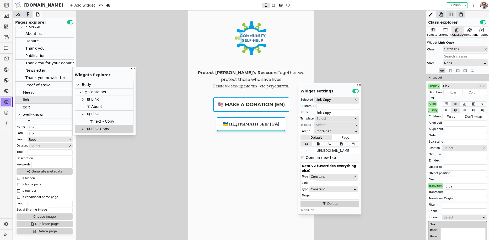
click at [486, 50] on icon at bounding box center [485, 49] width 4 height 4
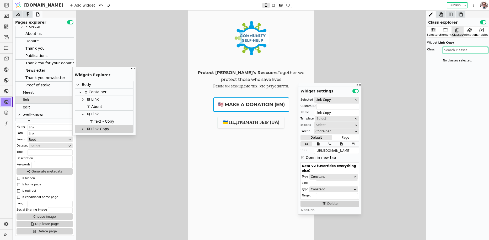
click at [477, 50] on input "text" at bounding box center [465, 50] width 45 height 6
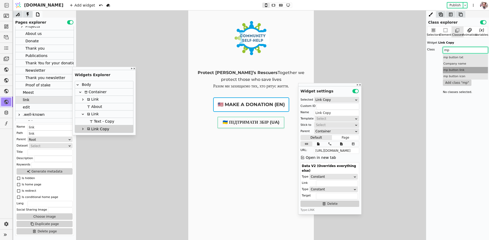
type input "mp"
click at [461, 71] on div "mp button link" at bounding box center [465, 70] width 45 height 6
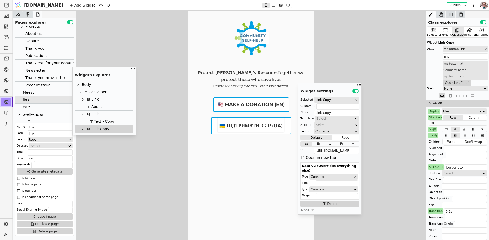
click at [82, 128] on icon at bounding box center [83, 129] width 4 height 4
click at [93, 138] on div "Text - Copy" at bounding box center [101, 135] width 26 height 7
type input "Text - Copy"
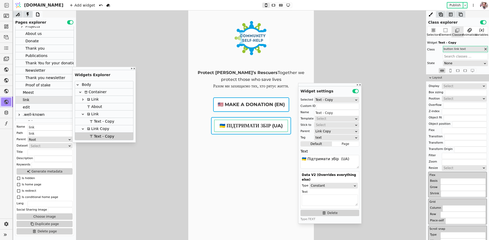
click at [485, 48] on icon at bounding box center [485, 49] width 4 height 4
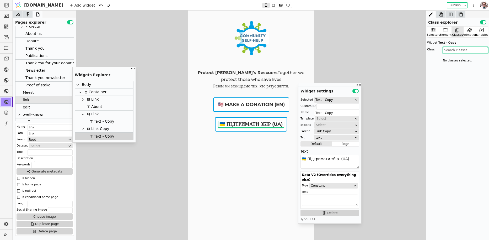
click at [471, 49] on input "text" at bounding box center [465, 50] width 45 height 6
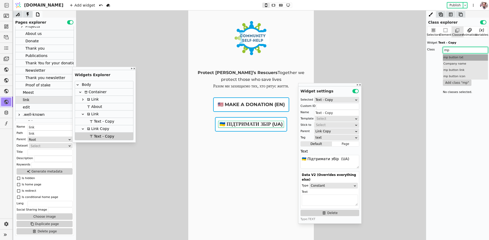
type input "mp"
click at [453, 58] on div "mp button txt" at bounding box center [465, 57] width 45 height 6
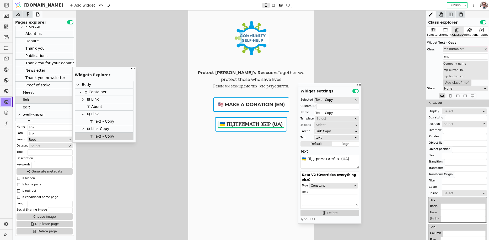
click at [98, 132] on div "Link Copy" at bounding box center [97, 128] width 24 height 7
type input "Link Copy"
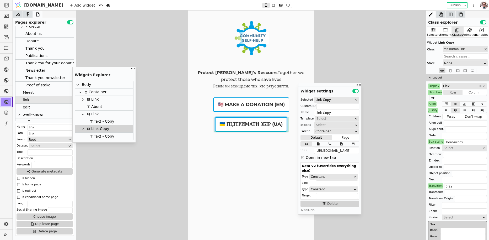
click at [259, 120] on link "🇺🇦 Підтримати збір (UA)" at bounding box center [251, 124] width 72 height 14
click at [335, 153] on input "[URL][DOMAIN_NAME]" at bounding box center [336, 150] width 45 height 6
paste input "ua/krytychni-potreby/Zbir-Dnya-Nezalezhnosti-na-systemu-REB-dlya-ryatuvalnykiv-…"
type input "https://communityselfhelp.org/ua/krytychni-potreby/Zbir-Dnya-Nezalezhnosti-na-s…"
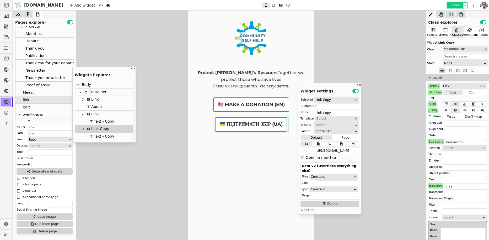
click at [453, 5] on button "Publish" at bounding box center [454, 5] width 15 height 5
click at [83, 112] on icon at bounding box center [83, 114] width 4 height 4
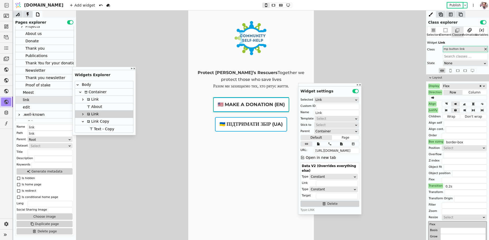
click at [82, 121] on icon at bounding box center [83, 121] width 4 height 4
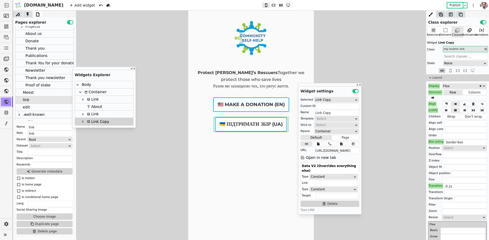
click at [79, 93] on icon at bounding box center [80, 92] width 4 height 4
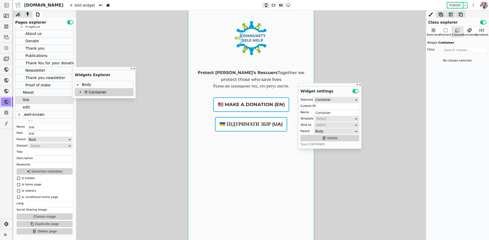
click at [99, 84] on div "Body" at bounding box center [104, 84] width 58 height 7
click at [111, 89] on div "Add container" at bounding box center [113, 88] width 24 height 6
type input "Container"
click at [85, 99] on icon at bounding box center [85, 99] width 3 height 3
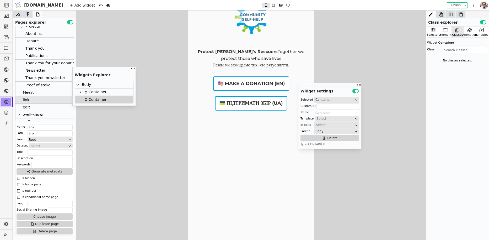
scroll to position [21, 0]
click at [447, 34] on div "Element" at bounding box center [445, 35] width 12 height 4
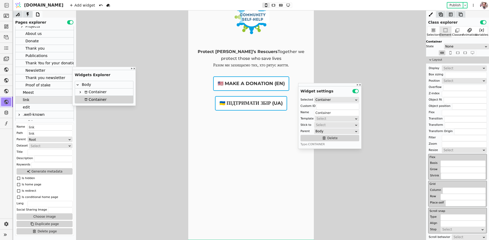
click at [451, 66] on div "Select" at bounding box center [463, 68] width 38 height 5
click at [450, 73] on div "None" at bounding box center [464, 74] width 45 height 8
click at [278, 6] on icon at bounding box center [281, 5] width 6 height 4
type input "2"
type input "м"
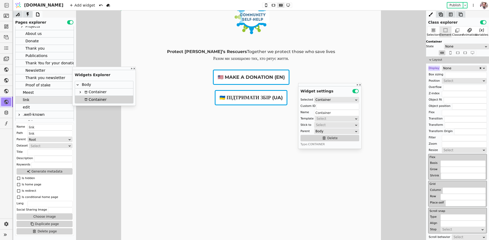
click at [461, 67] on div "None" at bounding box center [461, 68] width 36 height 5
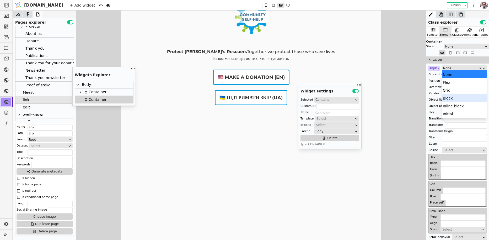
click at [453, 97] on div "Block" at bounding box center [464, 98] width 45 height 8
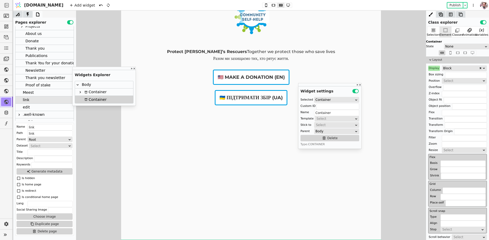
click at [452, 82] on div "Select" at bounding box center [463, 80] width 38 height 5
click at [449, 100] on div "Absolute" at bounding box center [464, 103] width 45 height 8
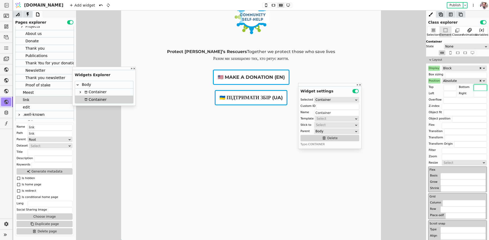
click at [479, 87] on input "text" at bounding box center [480, 87] width 13 height 6
type input "30px"
click at [479, 95] on input "text" at bounding box center [480, 94] width 13 height 6
type input "30px"
click at [230, 62] on p "Разом ми захищаємо тих, хто рятує життя." at bounding box center [251, 58] width 168 height 7
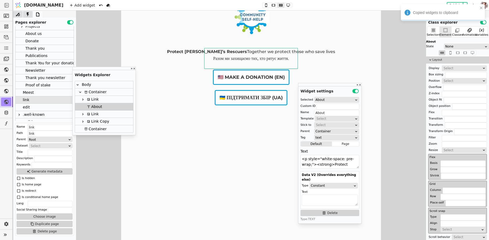
click at [86, 128] on icon at bounding box center [86, 129] width 3 height 2
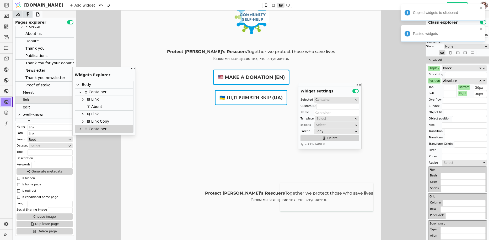
click at [79, 129] on icon at bounding box center [80, 129] width 4 height 4
click at [91, 133] on div "About" at bounding box center [93, 135] width 17 height 7
type input "About"
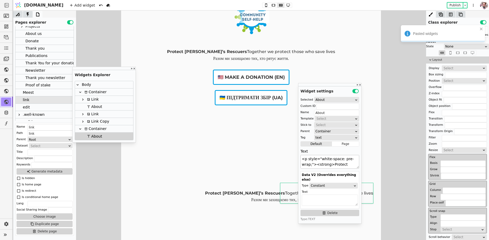
click at [322, 163] on textarea "<p style="white-space: pre-wrap;"><strong>Protect Kherson’s Rescuers </strong>T…" at bounding box center [329, 162] width 59 height 14
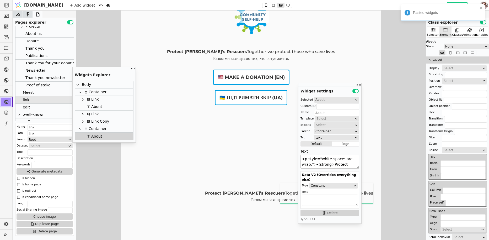
click at [322, 163] on textarea "<p style="white-space: pre-wrap;"><strong>Protect Kherson’s Rescuers </strong>T…" at bounding box center [329, 162] width 59 height 14
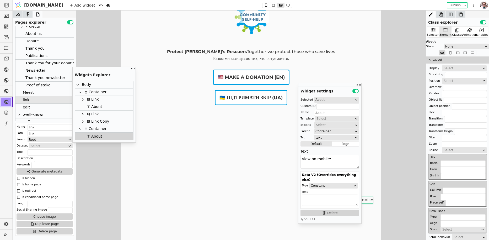
type textarea "View on mobile:"
click at [93, 128] on div "Container" at bounding box center [95, 128] width 24 height 7
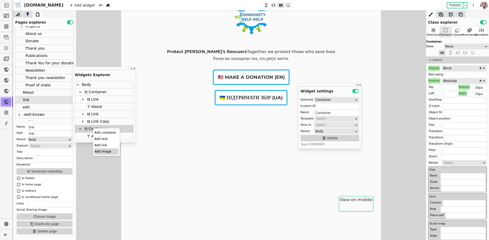
click at [100, 150] on div "Add image" at bounding box center [106, 151] width 24 height 6
type input "Image"
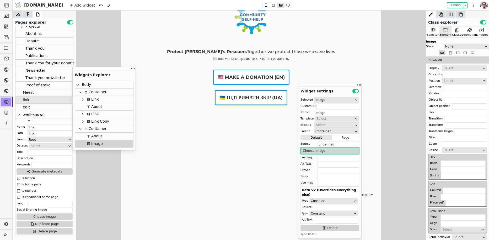
click at [321, 152] on button "Choose image" at bounding box center [329, 150] width 59 height 6
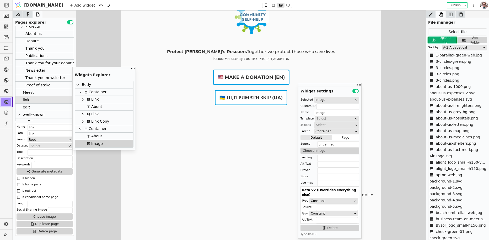
click at [434, 40] on icon at bounding box center [434, 40] width 6 height 6
type input "C:\fakepath\community-sh-qr-link.jpg"
click at [448, 48] on div "A-Z Alpabetical" at bounding box center [462, 47] width 39 height 5
click at [450, 71] on div "Upload timestamp" at bounding box center [464, 70] width 45 height 8
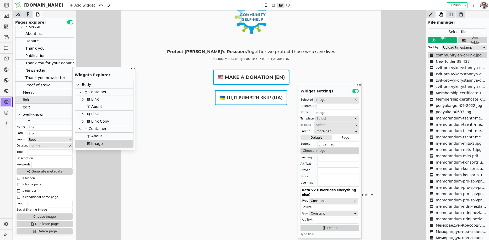
click at [444, 56] on span "community-sh-qr-link.jpg" at bounding box center [459, 55] width 46 height 6
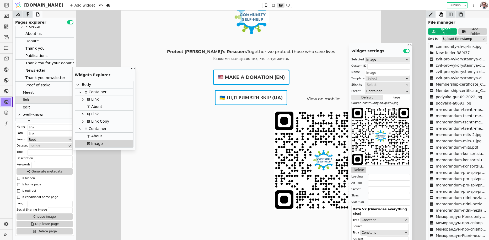
click at [284, 175] on img at bounding box center [323, 160] width 99 height 100
click at [430, 15] on icon at bounding box center [430, 14] width 5 height 5
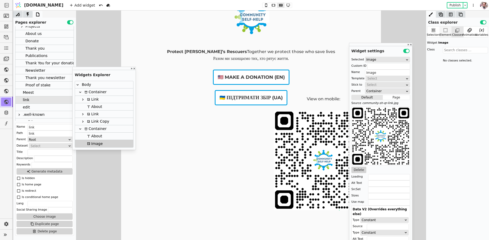
click at [449, 32] on div "Element" at bounding box center [445, 31] width 12 height 11
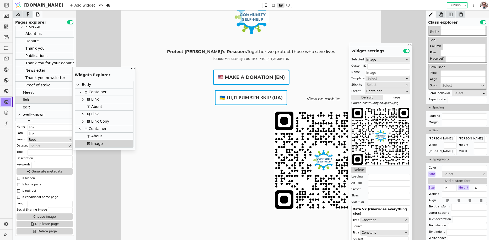
scroll to position [149, 0]
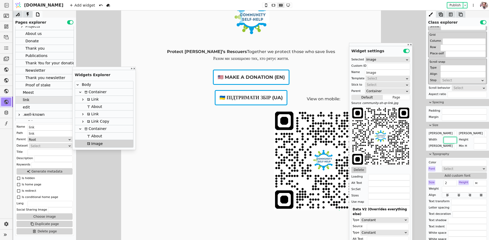
click at [446, 138] on input "text" at bounding box center [450, 140] width 13 height 6
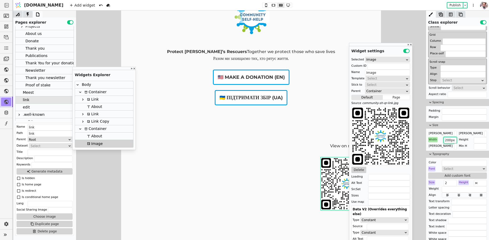
type input "200px"
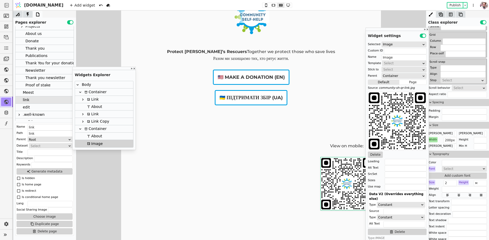
click at [106, 136] on div "About" at bounding box center [104, 135] width 58 height 7
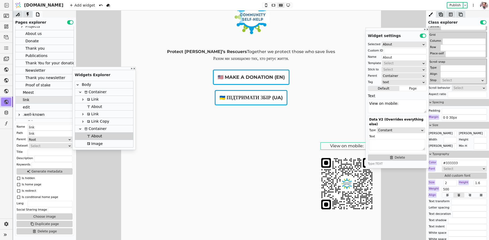
click at [105, 144] on div "Image" at bounding box center [104, 143] width 58 height 7
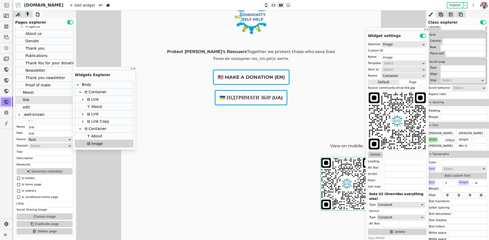
click at [100, 131] on div "Container" at bounding box center [95, 128] width 24 height 7
type input "Container"
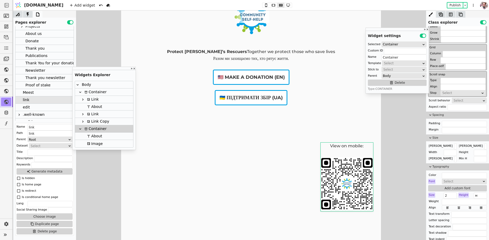
scroll to position [0, 0]
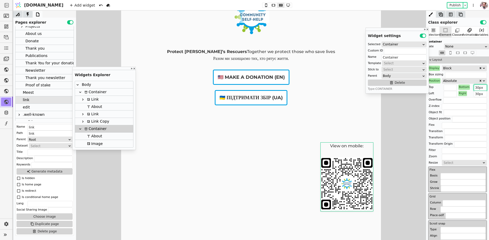
click at [474, 89] on input "30px" at bounding box center [480, 87] width 13 height 6
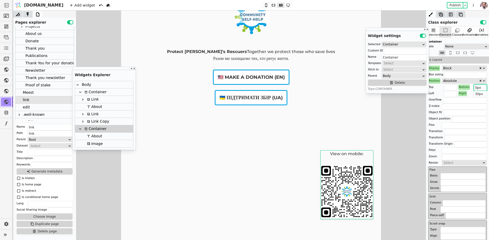
type input "0px"
click at [342, 156] on div "View on mobile:" at bounding box center [347, 153] width 52 height 7
type input "About"
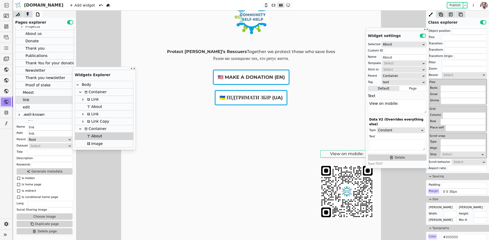
scroll to position [76, 0]
click at [450, 191] on input "0 0 30px" at bounding box center [464, 191] width 45 height 6
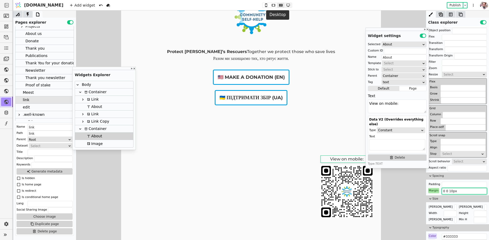
type input "0 0 10px"
click at [285, 5] on icon at bounding box center [288, 5] width 6 height 4
type input "18px"
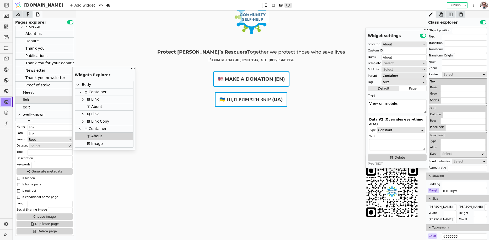
click at [91, 128] on div "Container" at bounding box center [95, 128] width 24 height 7
type input "Container"
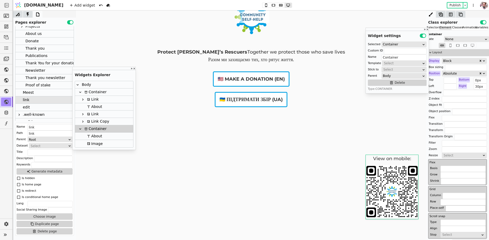
scroll to position [0, 0]
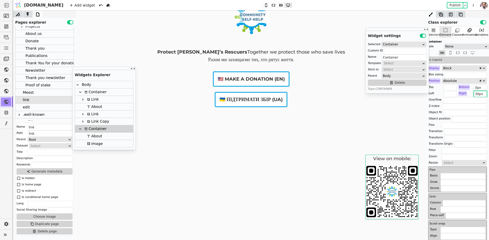
click at [475, 93] on input "30px" at bounding box center [480, 94] width 13 height 6
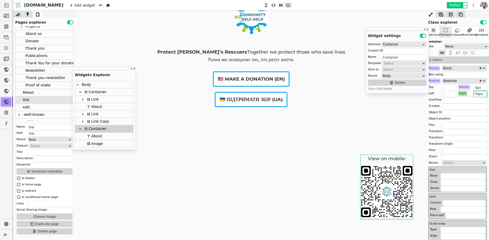
type input "50px"
click at [451, 5] on button "Publish" at bounding box center [454, 5] width 15 height 5
click at [263, 4] on icon at bounding box center [266, 5] width 6 height 4
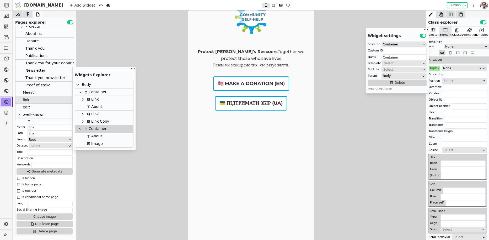
click at [92, 91] on div "Container" at bounding box center [95, 91] width 24 height 7
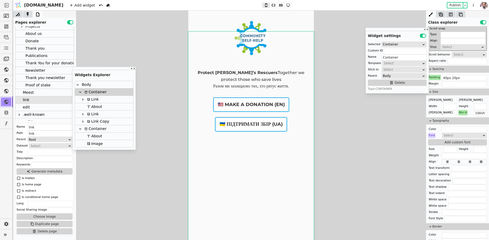
scroll to position [228, 0]
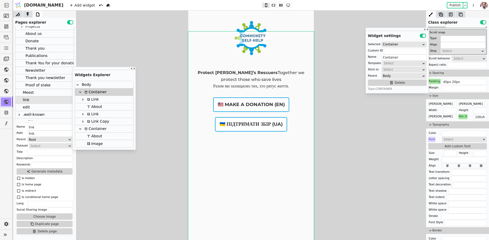
click at [464, 115] on div "Min H" at bounding box center [462, 116] width 9 height 5
click at [464, 123] on button "Reset" at bounding box center [463, 122] width 14 height 6
click at [478, 110] on input "text" at bounding box center [480, 110] width 13 height 6
type input "100%"
click at [315, 147] on div at bounding box center [251, 124] width 476 height 229
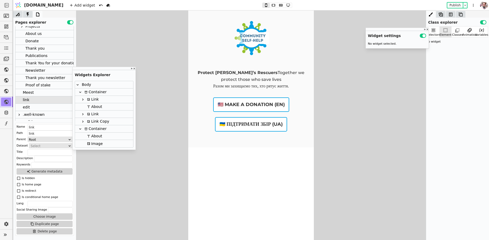
scroll to position [0, 0]
click at [285, 6] on icon at bounding box center [288, 5] width 6 height 4
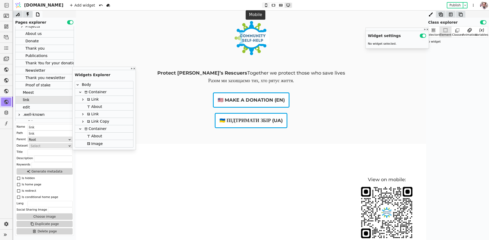
click at [262, 7] on button at bounding box center [265, 5] width 7 height 5
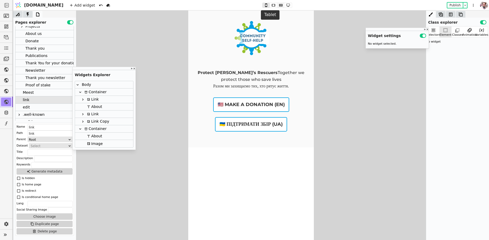
click at [279, 6] on icon at bounding box center [280, 5] width 3 height 2
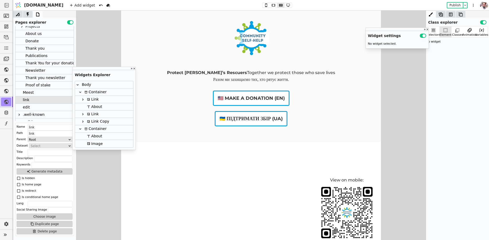
click at [323, 206] on img at bounding box center [347, 212] width 52 height 53
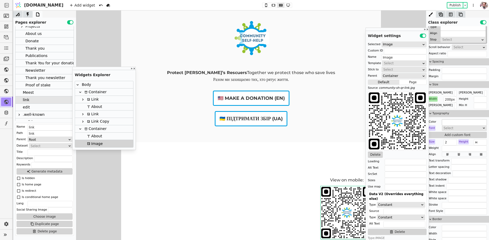
scroll to position [194, 0]
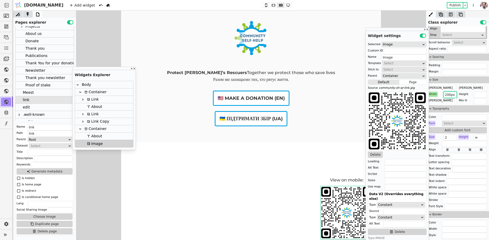
click at [448, 94] on input "200px" at bounding box center [450, 95] width 13 height 6
drag, startPoint x: 449, startPoint y: 94, endPoint x: 441, endPoint y: 94, distance: 8.4
click at [440, 94] on div "Width 200px" at bounding box center [442, 94] width 29 height 5
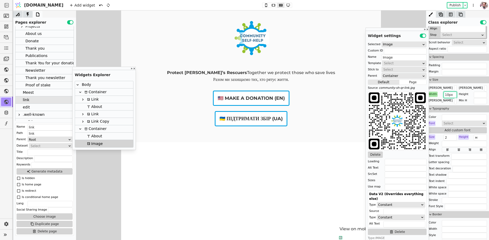
type input "160px"
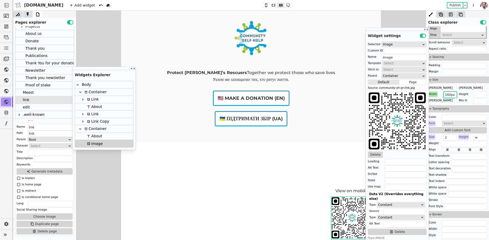
scroll to position [0, 0]
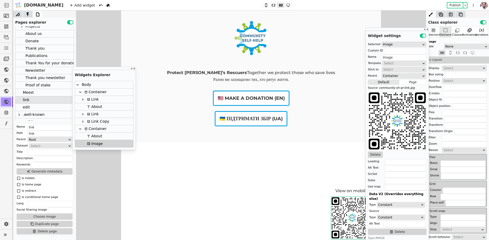
click at [92, 130] on div "Container" at bounding box center [95, 128] width 24 height 7
type input "Container"
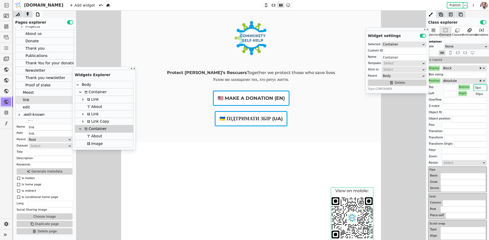
drag, startPoint x: 477, startPoint y: 88, endPoint x: 474, endPoint y: 88, distance: 3.5
click at [474, 89] on div "Bottom 0px" at bounding box center [472, 86] width 29 height 5
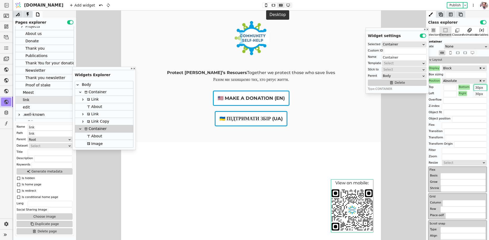
type input "30px"
click at [285, 4] on icon at bounding box center [288, 5] width 6 height 4
type input "50px"
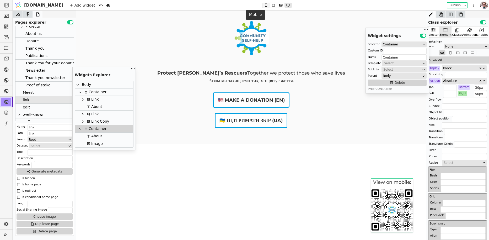
click at [263, 4] on icon at bounding box center [266, 5] width 6 height 4
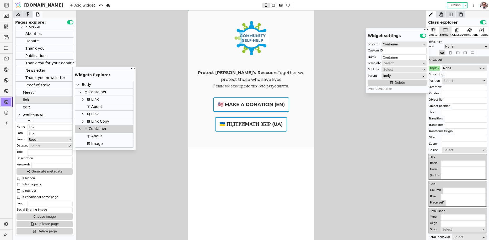
click at [194, 125] on div "Protect [PERSON_NAME]’s Rescuers Together we protect those who save lives Разом…" at bounding box center [251, 78] width 126 height 137
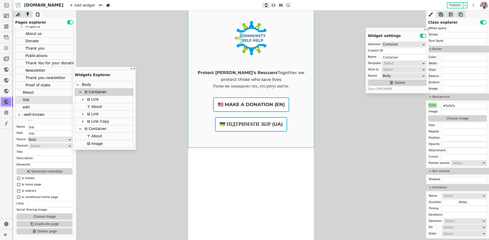
scroll to position [408, 0]
click at [453, 105] on input "#fafafa" at bounding box center [464, 106] width 45 height 6
click at [432, 103] on div "Color" at bounding box center [432, 105] width 9 height 5
click at [430, 109] on button "Reset" at bounding box center [433, 110] width 14 height 6
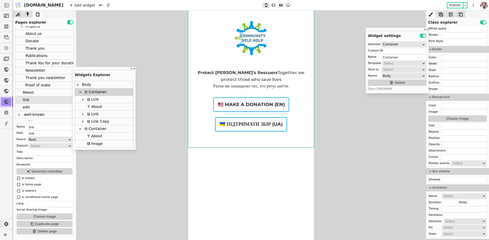
click at [86, 83] on div "Body" at bounding box center [85, 84] width 11 height 7
type input "Body"
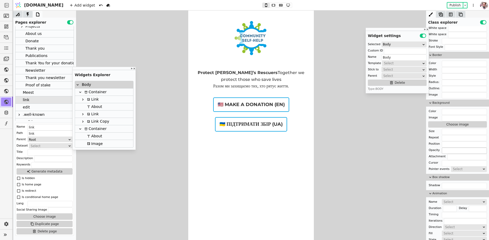
scroll to position [336, 0]
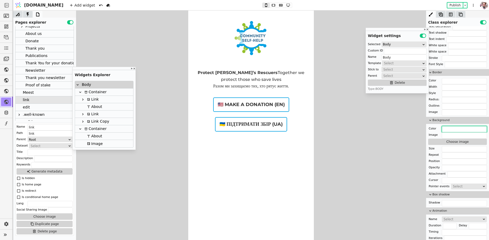
click at [449, 126] on input "text" at bounding box center [464, 129] width 45 height 6
paste input "#fafafa"
type input "#fafafa"
click at [432, 126] on div "Color" at bounding box center [432, 128] width 9 height 5
click at [432, 131] on button "Reset" at bounding box center [433, 133] width 14 height 6
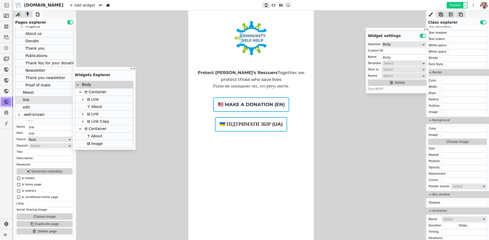
click at [453, 7] on button "Publish" at bounding box center [454, 5] width 15 height 5
click at [277, 7] on button at bounding box center [280, 5] width 7 height 5
type input "2"
type input "м"
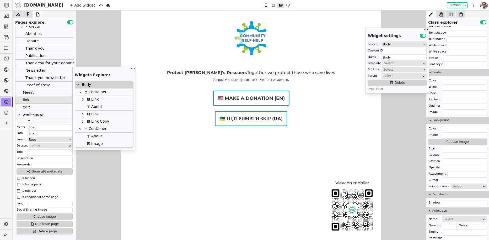
click at [348, 183] on div "View on mobile:" at bounding box center [352, 182] width 42 height 7
type input "About"
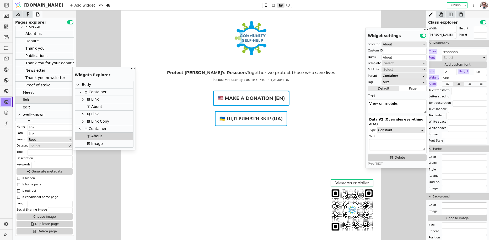
scroll to position [254, 0]
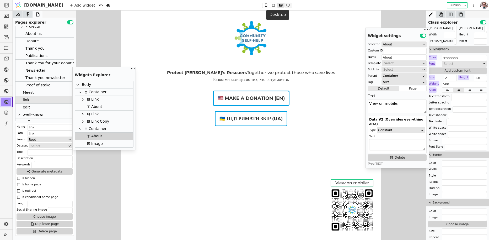
click at [287, 6] on icon at bounding box center [288, 5] width 3 height 3
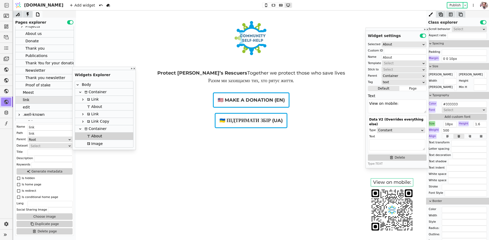
scroll to position [213, 0]
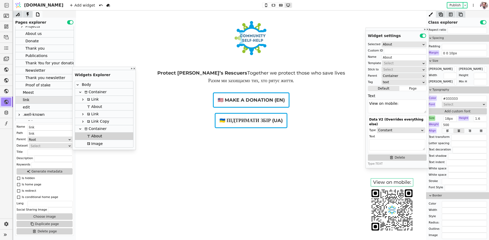
click at [434, 116] on div "Size" at bounding box center [431, 117] width 7 height 5
click at [433, 124] on button "Reset" at bounding box center [432, 123] width 14 height 6
type input "2"
click at [453, 4] on button "Publish" at bounding box center [454, 5] width 15 height 5
click at [456, 6] on button "Publish" at bounding box center [454, 5] width 15 height 5
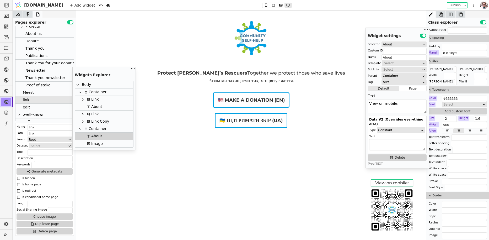
click at [265, 84] on p "Разом ми захищаємо тих, хто рятує життя." at bounding box center [251, 81] width 188 height 8
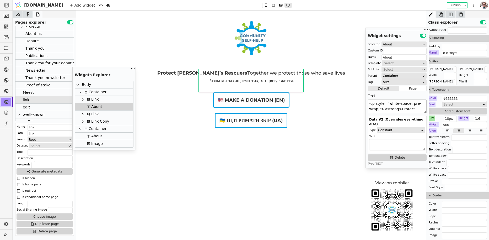
scroll to position [33, 0]
click at [408, 110] on textarea "<p style="white-space: pre-wrap;"><strong>Protect Kherson’s Rescuers </strong>T…" at bounding box center [397, 106] width 59 height 14
type textarea "<p style="white-space: pre-wrap;"><strong>Protect Kherson’s Rescuers </strong>T…"
click at [314, 96] on div "Protect Kherson’s Rescuers Together we protect those who save lives Разом ми за…" at bounding box center [251, 76] width 350 height 133
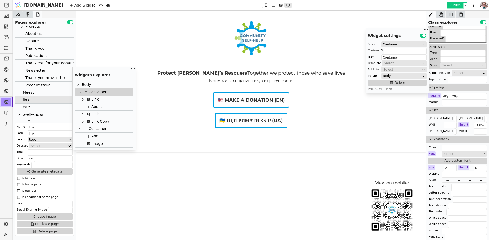
click at [450, 5] on button "Publish" at bounding box center [454, 5] width 15 height 5
click at [455, 4] on button "Publish" at bounding box center [454, 5] width 15 height 5
click at [238, 56] on link at bounding box center [251, 38] width 36 height 35
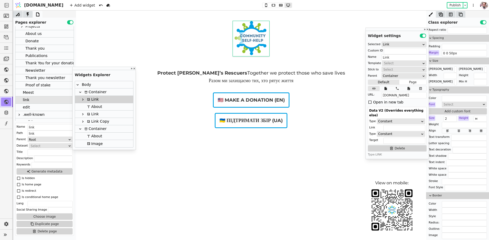
click at [377, 103] on div "Open in new tab" at bounding box center [388, 101] width 30 height 7
click at [290, 84] on p "Разом ми захищаємо тих, хто рятує життя" at bounding box center [251, 81] width 188 height 8
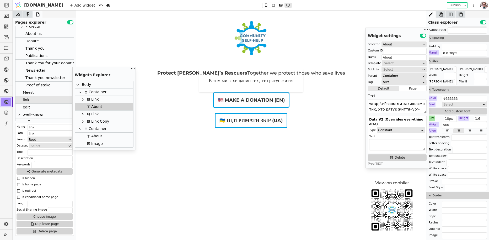
click at [289, 84] on p "Разом ми захищаємо тих, хто рятує життя" at bounding box center [251, 81] width 188 height 8
click at [293, 83] on span "Разом ми захищаємо тих, хто рятує життя" at bounding box center [251, 81] width 85 height 6
click at [456, 6] on button "Publish" at bounding box center [454, 5] width 15 height 5
click at [95, 97] on div "Link" at bounding box center [91, 99] width 13 height 7
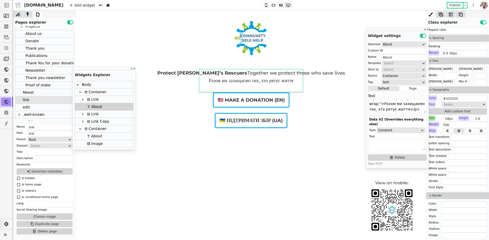
type input "Link"
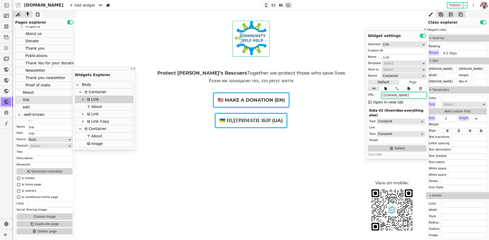
click at [397, 95] on input "[DOMAIN_NAME]" at bounding box center [403, 95] width 45 height 6
type input "/"
click at [452, 6] on button "Publish" at bounding box center [454, 5] width 15 height 5
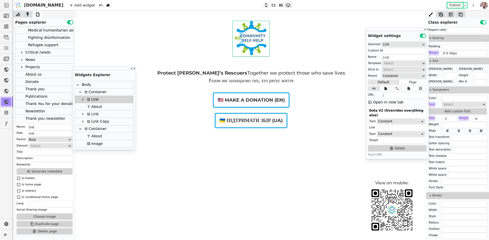
scroll to position [0, 0]
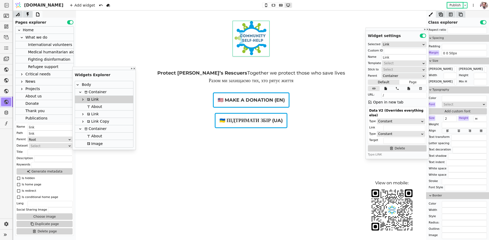
click at [35, 30] on div "Home" at bounding box center [44, 29] width 58 height 7
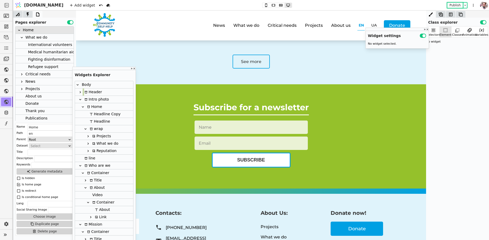
scroll to position [1200, 0]
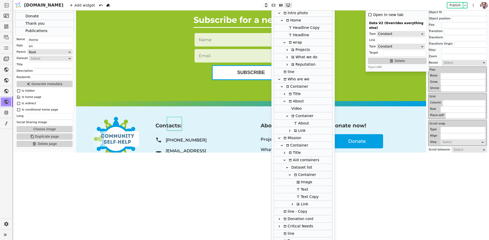
scroll to position [0, 0]
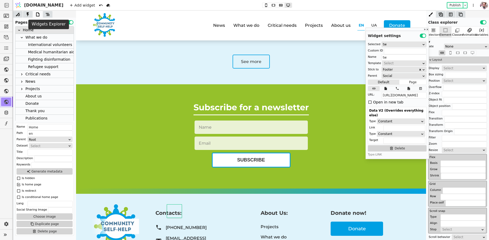
click at [47, 15] on icon at bounding box center [47, 14] width 5 height 5
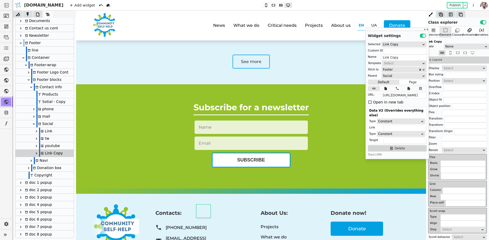
click at [48, 125] on div "Social" at bounding box center [44, 123] width 17 height 7
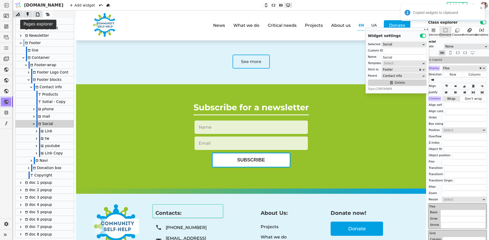
click at [36, 13] on icon at bounding box center [37, 14] width 3 height 4
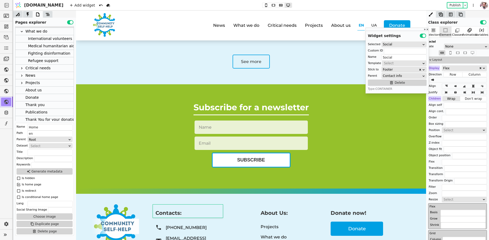
scroll to position [0, 0]
click at [49, 14] on icon at bounding box center [48, 14] width 4 height 3
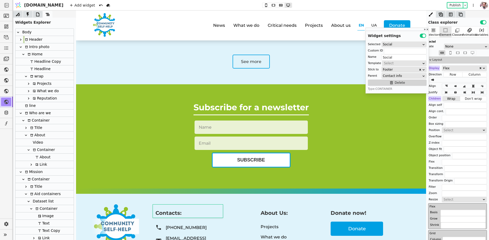
click at [18, 31] on icon at bounding box center [18, 32] width 4 height 4
type input "Body"
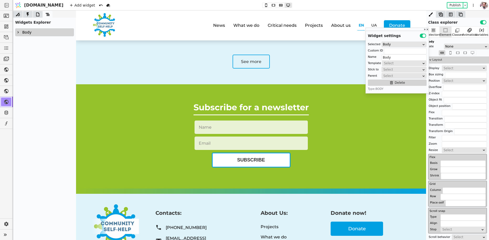
click at [38, 16] on icon at bounding box center [37, 14] width 3 height 4
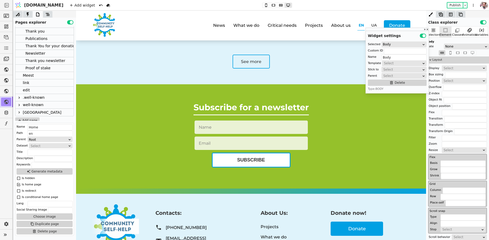
scroll to position [81, 0]
click at [29, 81] on div "link" at bounding box center [44, 80] width 58 height 7
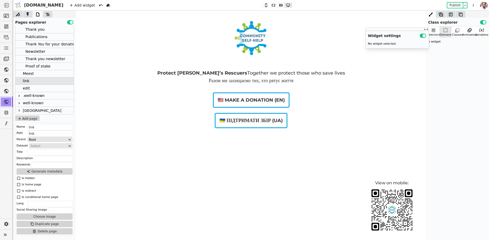
scroll to position [0, 0]
click at [266, 195] on body at bounding box center [251, 124] width 350 height 229
click at [45, 14] on icon at bounding box center [47, 14] width 5 height 5
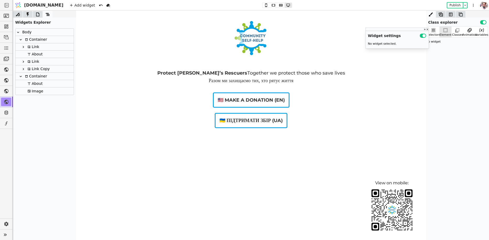
click at [23, 40] on div at bounding box center [20, 39] width 5 height 6
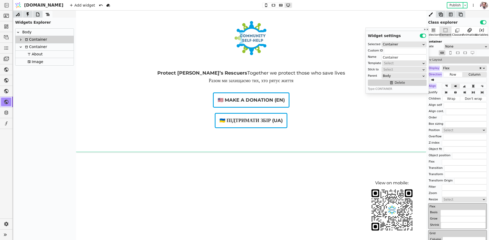
click at [27, 46] on icon at bounding box center [26, 46] width 3 height 3
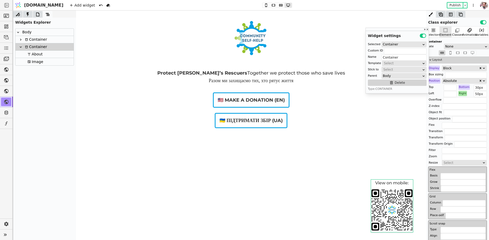
click at [28, 33] on div "Body" at bounding box center [26, 32] width 11 height 7
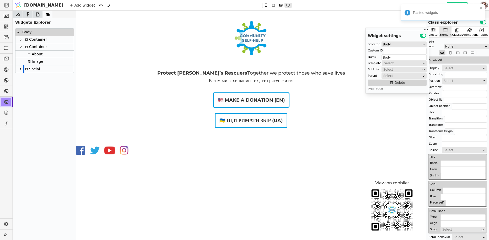
click at [29, 48] on div "Container" at bounding box center [35, 46] width 24 height 7
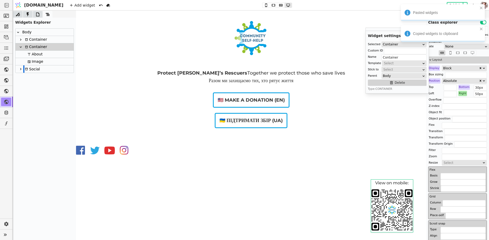
click at [28, 31] on div "Body" at bounding box center [26, 32] width 11 height 7
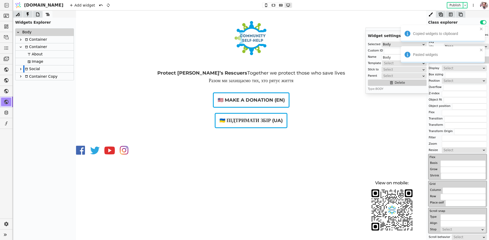
click at [21, 75] on icon at bounding box center [21, 76] width 4 height 4
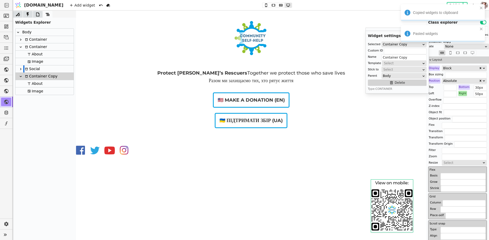
click at [32, 90] on div "Image" at bounding box center [34, 90] width 17 height 7
type input "Image"
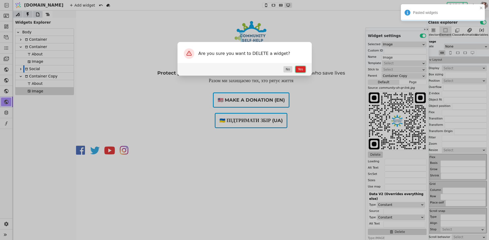
click at [299, 71] on button "Yes" at bounding box center [300, 69] width 10 height 6
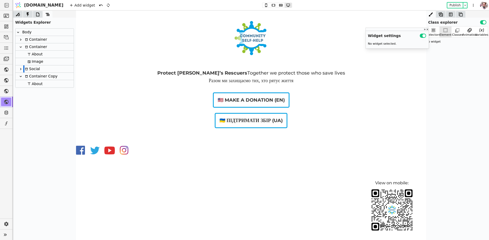
click at [22, 70] on icon at bounding box center [21, 69] width 4 height 4
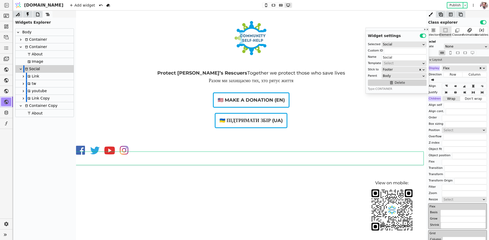
click at [24, 77] on icon at bounding box center [23, 76] width 4 height 4
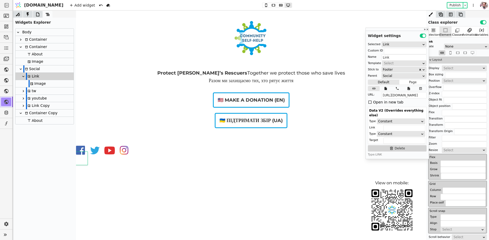
click at [24, 82] on div at bounding box center [25, 83] width 5 height 7
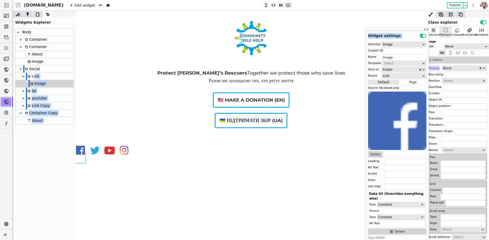
click at [35, 78] on div "Link" at bounding box center [32, 76] width 13 height 7
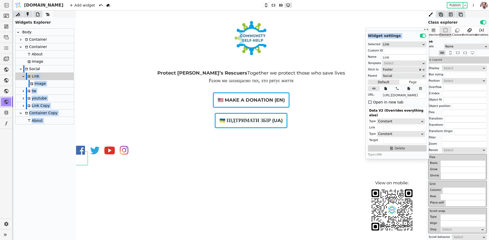
click at [30, 77] on icon at bounding box center [29, 76] width 3 height 3
click at [54, 84] on div "Image" at bounding box center [44, 83] width 58 height 7
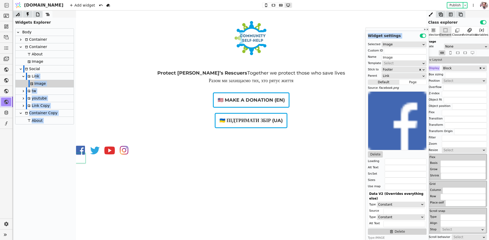
click at [101, 79] on div "Protect Kherson’s Rescuers Together we protect those who save lives Разом ми за…" at bounding box center [251, 76] width 350 height 133
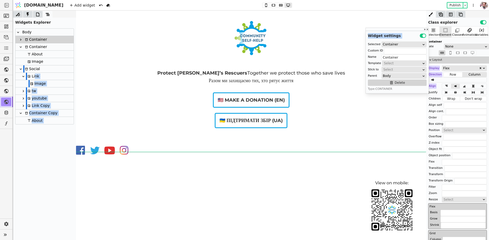
click at [57, 84] on div "Image" at bounding box center [44, 83] width 58 height 7
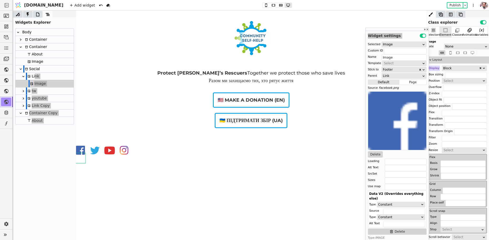
click at [40, 82] on div "Image" at bounding box center [37, 83] width 17 height 7
click at [120, 82] on div "Protect Kherson’s Rescuers Together we protect those who save lives Разом ми за…" at bounding box center [251, 76] width 350 height 133
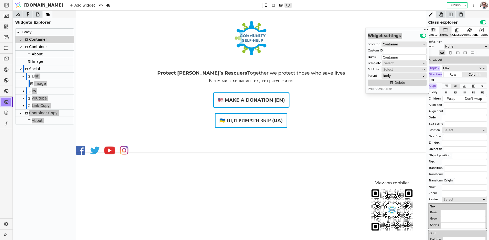
drag, startPoint x: 264, startPoint y: 99, endPoint x: 261, endPoint y: 93, distance: 6.7
click at [264, 98] on div "Protect Kherson’s Rescuers Together we protect those who save lives Разом ми за…" at bounding box center [251, 76] width 350 height 133
click at [255, 84] on p "Разом ми захищаємо тих, хто рятує життя" at bounding box center [251, 81] width 188 height 8
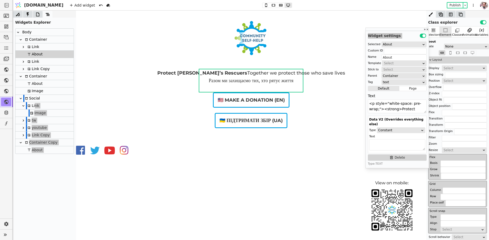
click at [220, 92] on div "Protect Kherson’s Rescuers Together we protect those who save lives Разом ми за…" at bounding box center [251, 76] width 350 height 133
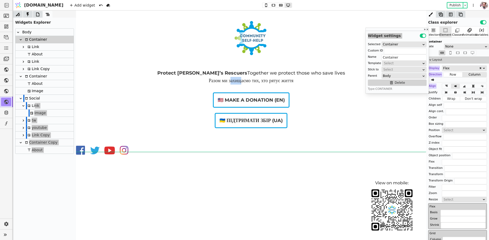
drag, startPoint x: 228, startPoint y: 85, endPoint x: 197, endPoint y: 96, distance: 32.3
click at [240, 84] on p "Разом ми захищаємо тих, хто рятує життя" at bounding box center [251, 81] width 188 height 8
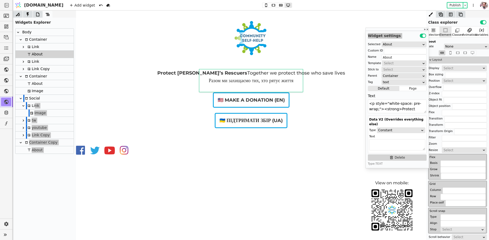
click at [157, 104] on div "Protect Kherson’s Rescuers Together we protect those who save lives Разом ми за…" at bounding box center [251, 76] width 350 height 133
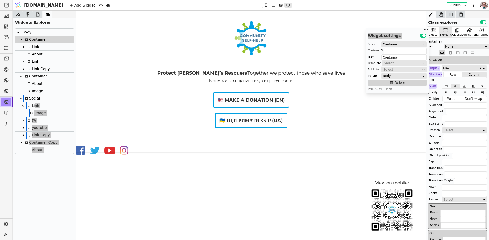
click at [37, 137] on div "Link Copy" at bounding box center [38, 134] width 24 height 7
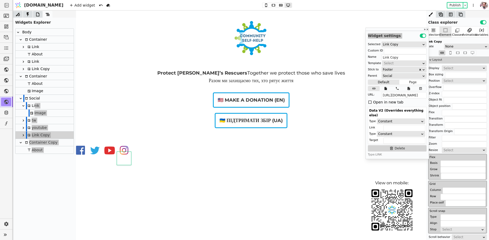
click at [25, 136] on icon at bounding box center [23, 135] width 4 height 4
click at [29, 142] on div at bounding box center [29, 142] width 1 height 8
type input "Image"
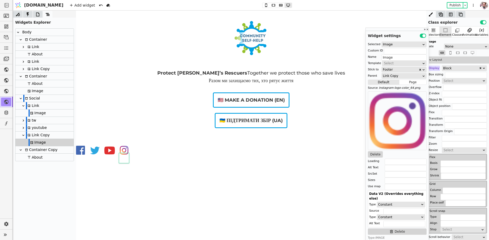
click at [32, 135] on div "Link Copy" at bounding box center [38, 134] width 24 height 7
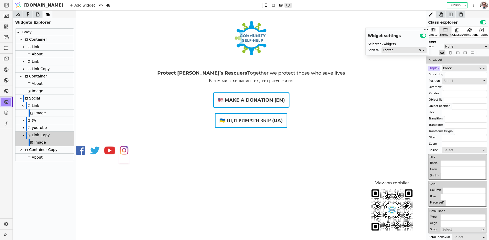
click at [24, 130] on icon at bounding box center [23, 128] width 4 height 4
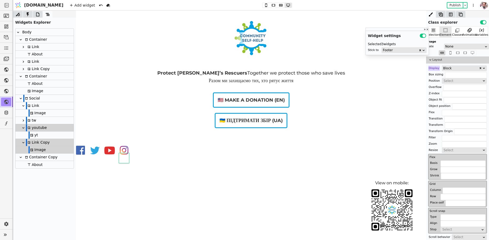
click at [31, 135] on icon at bounding box center [31, 134] width 3 height 3
click at [23, 120] on icon at bounding box center [23, 120] width 1 height 2
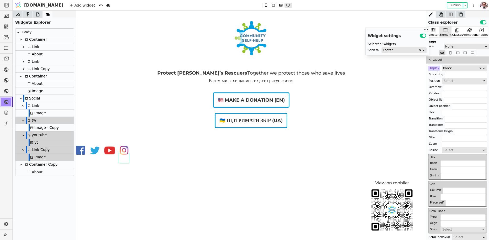
click at [30, 128] on icon at bounding box center [31, 127] width 3 height 3
click at [30, 116] on div "Image" at bounding box center [37, 112] width 17 height 7
click at [30, 105] on div "Link" at bounding box center [32, 105] width 13 height 7
click at [31, 97] on div "Social" at bounding box center [31, 98] width 17 height 7
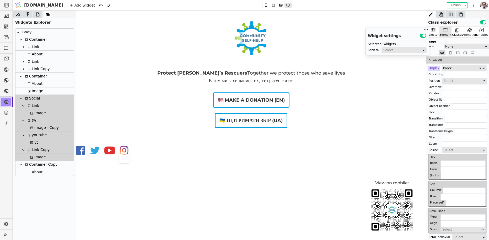
click at [193, 119] on div "Protect Kherson’s Rescuers Together we protect those who save lives Разом ми за…" at bounding box center [251, 76] width 350 height 133
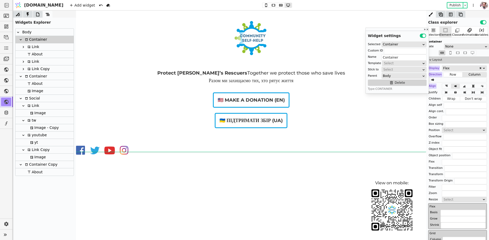
click at [22, 99] on icon at bounding box center [21, 98] width 4 height 4
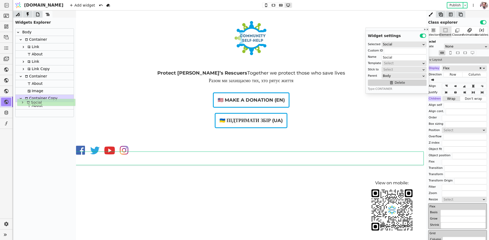
drag, startPoint x: 31, startPoint y: 98, endPoint x: 33, endPoint y: 104, distance: 5.5
click at [33, 104] on div "Body Container Link About Link Link Copy Container About Image Social Container…" at bounding box center [44, 73] width 58 height 88
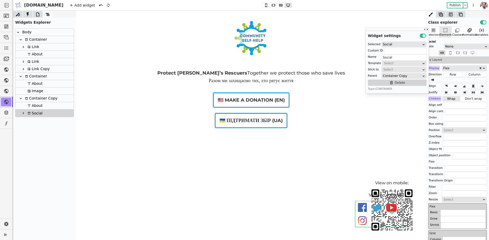
click at [31, 98] on div "Container Copy" at bounding box center [40, 98] width 34 height 7
type input "Container Copy"
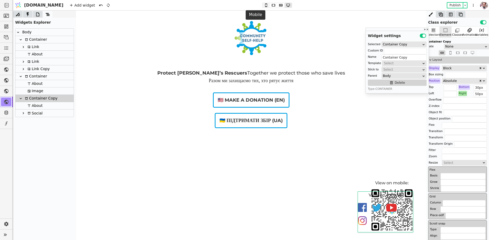
click at [263, 5] on icon at bounding box center [266, 5] width 6 height 4
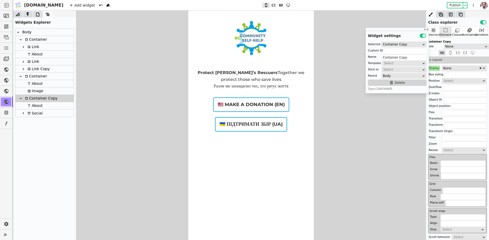
click at [434, 66] on div "Display" at bounding box center [434, 68] width 12 height 5
click at [434, 73] on button "Reset" at bounding box center [434, 75] width 14 height 6
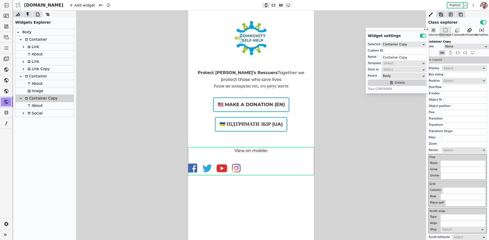
click at [447, 78] on div "Select" at bounding box center [463, 80] width 38 height 5
click at [448, 100] on div "Absolute" at bounding box center [464, 103] width 45 height 8
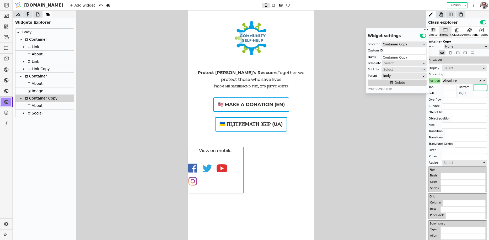
click at [481, 87] on input "text" at bounding box center [480, 87] width 13 height 6
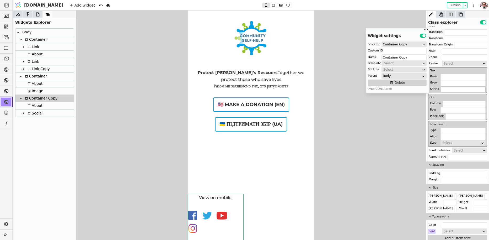
scroll to position [101, 0]
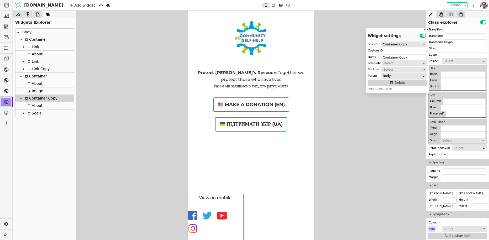
type input "0"
click at [448, 197] on input "text" at bounding box center [450, 200] width 13 height 6
type input "100%"
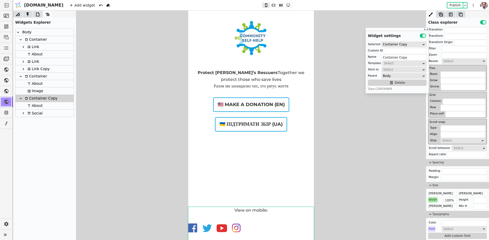
click at [243, 212] on div "View on mobile:" at bounding box center [251, 210] width 126 height 7
type input "About"
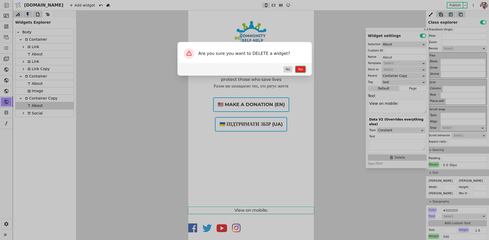
click at [303, 70] on button "Yes" at bounding box center [300, 69] width 10 height 6
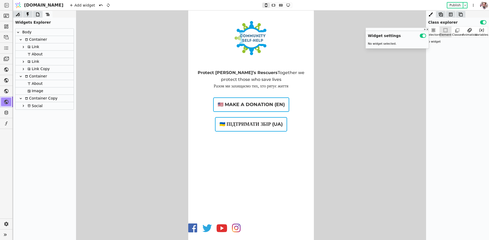
click at [24, 106] on icon at bounding box center [23, 106] width 4 height 4
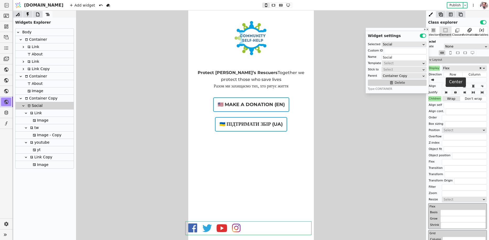
click at [456, 91] on icon at bounding box center [455, 92] width 2 height 3
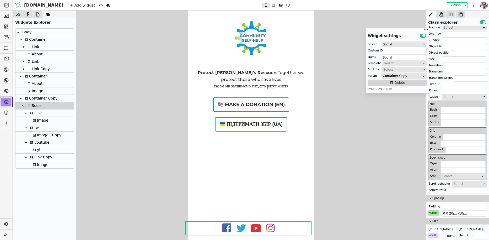
scroll to position [104, 0]
click at [432, 212] on div "Margin" at bounding box center [433, 211] width 11 height 5
click at [432, 217] on button "Reset" at bounding box center [434, 217] width 14 height 6
type input "0 0 20px"
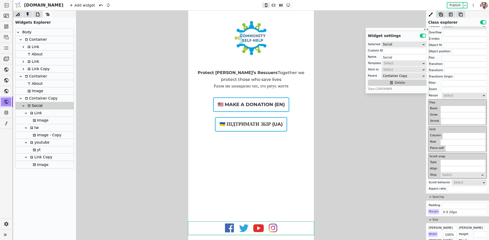
click at [33, 98] on div "Container Copy" at bounding box center [40, 98] width 34 height 7
type input "Container Copy"
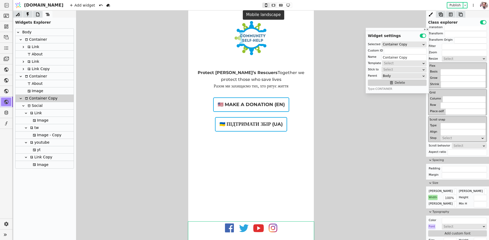
click at [270, 7] on button at bounding box center [273, 5] width 7 height 5
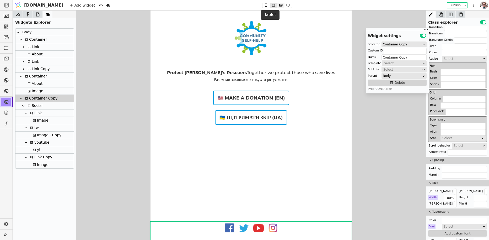
click at [278, 7] on icon at bounding box center [281, 5] width 6 height 4
type input "30px"
type input "2"
type input "м"
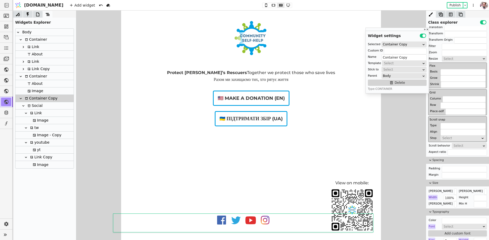
click at [49, 106] on div "Social" at bounding box center [44, 105] width 58 height 7
type input "Social"
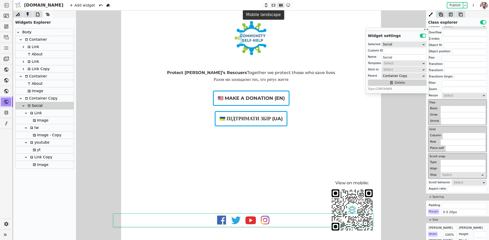
click at [270, 7] on icon at bounding box center [273, 5] width 6 height 4
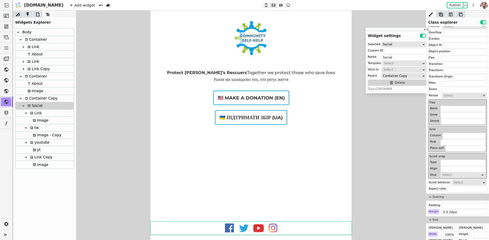
click at [262, 7] on button at bounding box center [265, 5] width 7 height 5
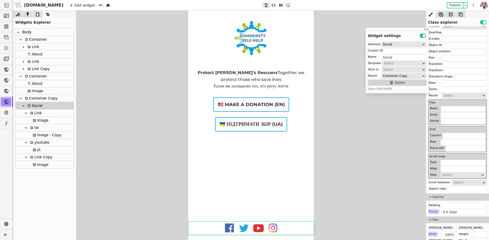
scroll to position [0, 0]
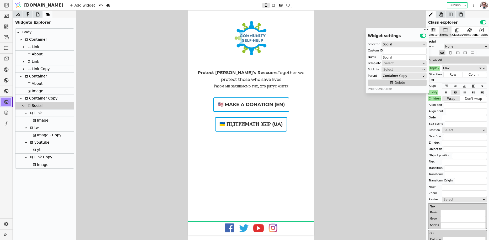
click at [483, 23] on button "Use setting" at bounding box center [483, 22] width 6 height 4
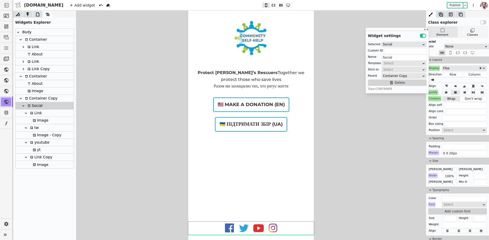
click at [468, 32] on div "Classes" at bounding box center [473, 31] width 30 height 11
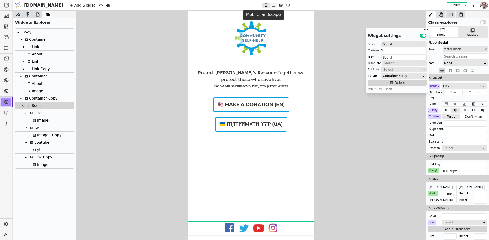
click at [270, 4] on icon at bounding box center [273, 5] width 6 height 4
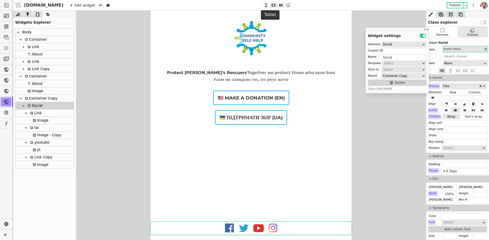
click at [278, 4] on icon at bounding box center [281, 5] width 6 height 4
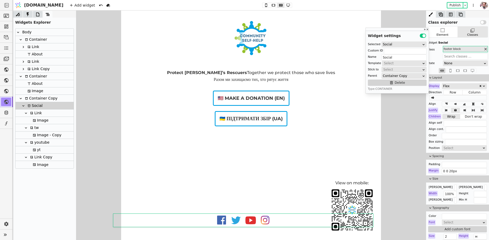
click at [35, 102] on div "Social" at bounding box center [34, 105] width 17 height 7
click at [36, 99] on div "Container Copy" at bounding box center [40, 98] width 34 height 7
type input "Container Copy"
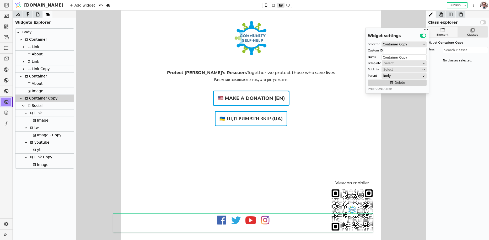
click at [442, 34] on div "Element" at bounding box center [443, 35] width 12 height 4
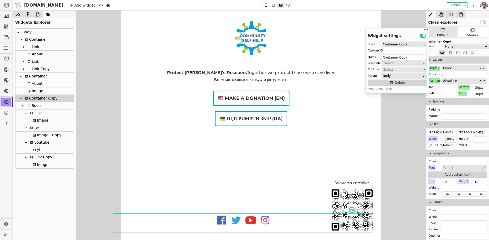
click at [464, 91] on div "Right" at bounding box center [462, 93] width 9 height 5
click at [464, 98] on button "Reset" at bounding box center [463, 100] width 14 height 6
click at [465, 86] on div "Bottom" at bounding box center [464, 86] width 12 height 5
click at [465, 91] on button "Reset" at bounding box center [464, 93] width 14 height 6
type input "0"
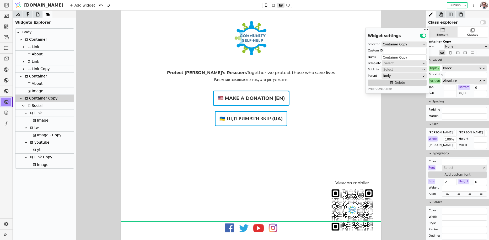
click at [433, 82] on div "Position" at bounding box center [434, 80] width 12 height 5
click at [433, 89] on button "Reset" at bounding box center [435, 87] width 14 height 6
click at [285, 6] on icon at bounding box center [288, 5] width 6 height 4
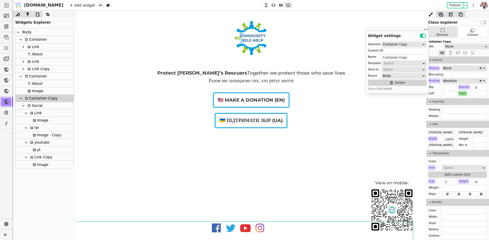
type input "50px"
click at [461, 94] on div "Right" at bounding box center [462, 93] width 9 height 5
click at [462, 100] on button "Reset" at bounding box center [463, 100] width 14 height 6
click at [453, 7] on button "Publish" at bounding box center [454, 5] width 15 height 5
click at [356, 64] on div "Protect Kherson’s Rescuers Together we protect those who save lives Разом ми за…" at bounding box center [251, 76] width 350 height 133
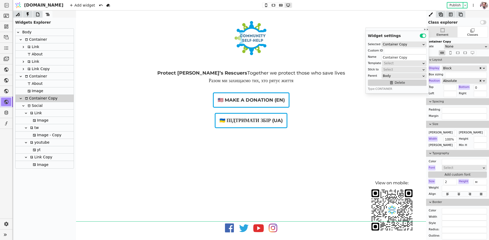
type input "Container"
